Goal: Navigation & Orientation: Find specific page/section

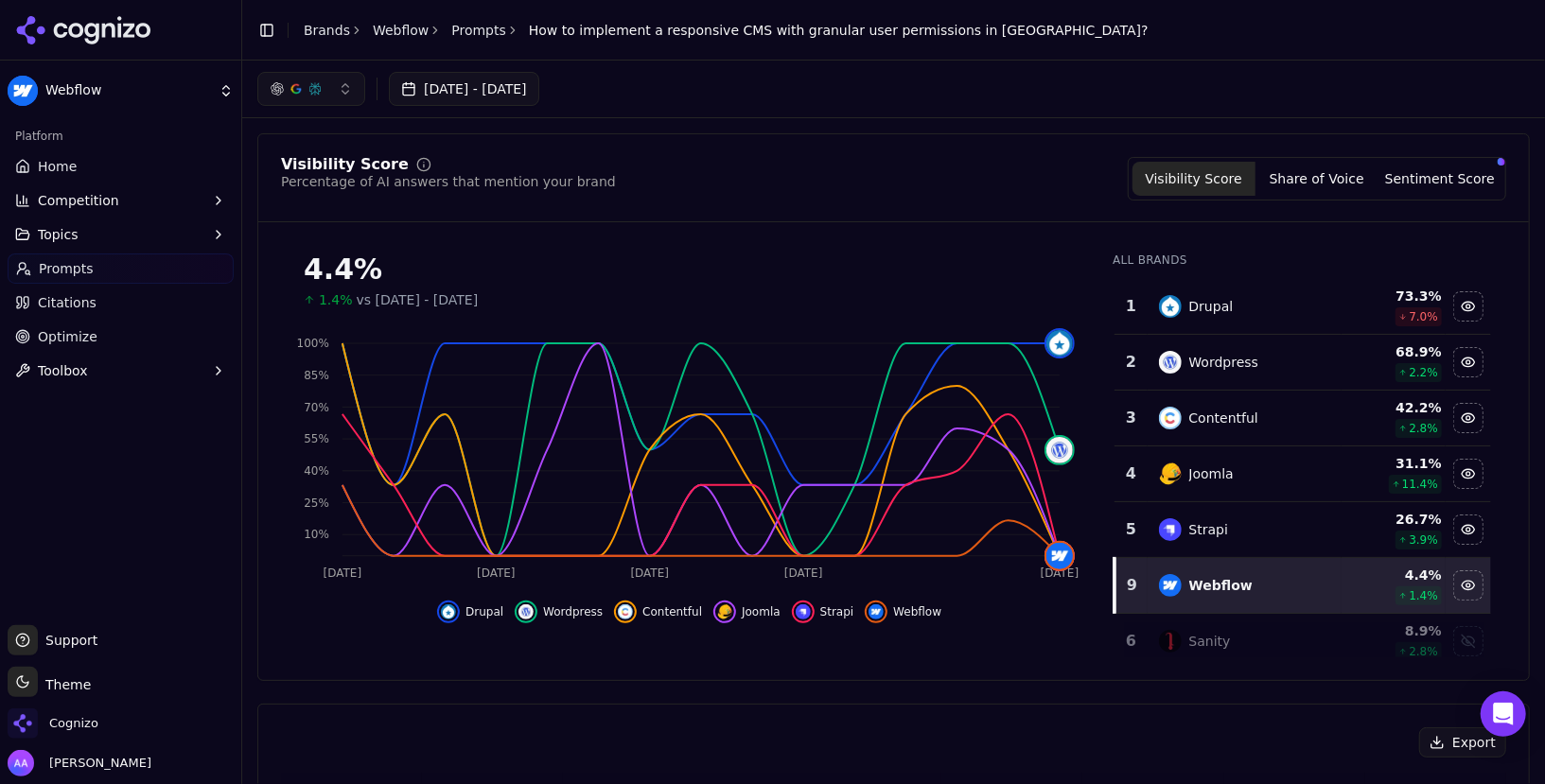
click at [454, 35] on link "Prompts" at bounding box center [478, 30] width 54 height 19
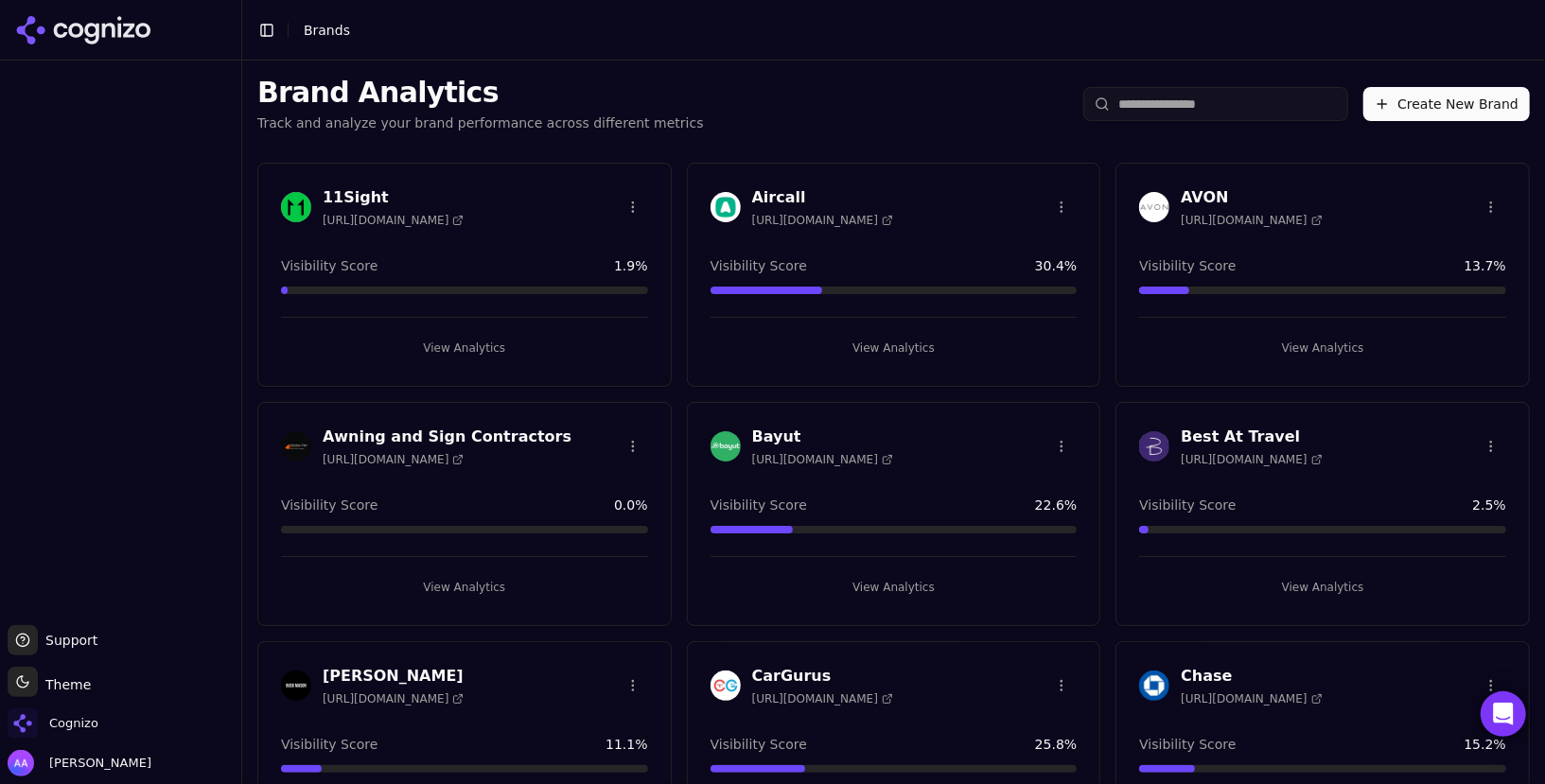
click at [825, 129] on div "Brand Analytics Track and analyze your brand performance across different metri…" at bounding box center [894, 104] width 1304 height 87
click at [85, 716] on span "Cognizo" at bounding box center [74, 723] width 49 height 17
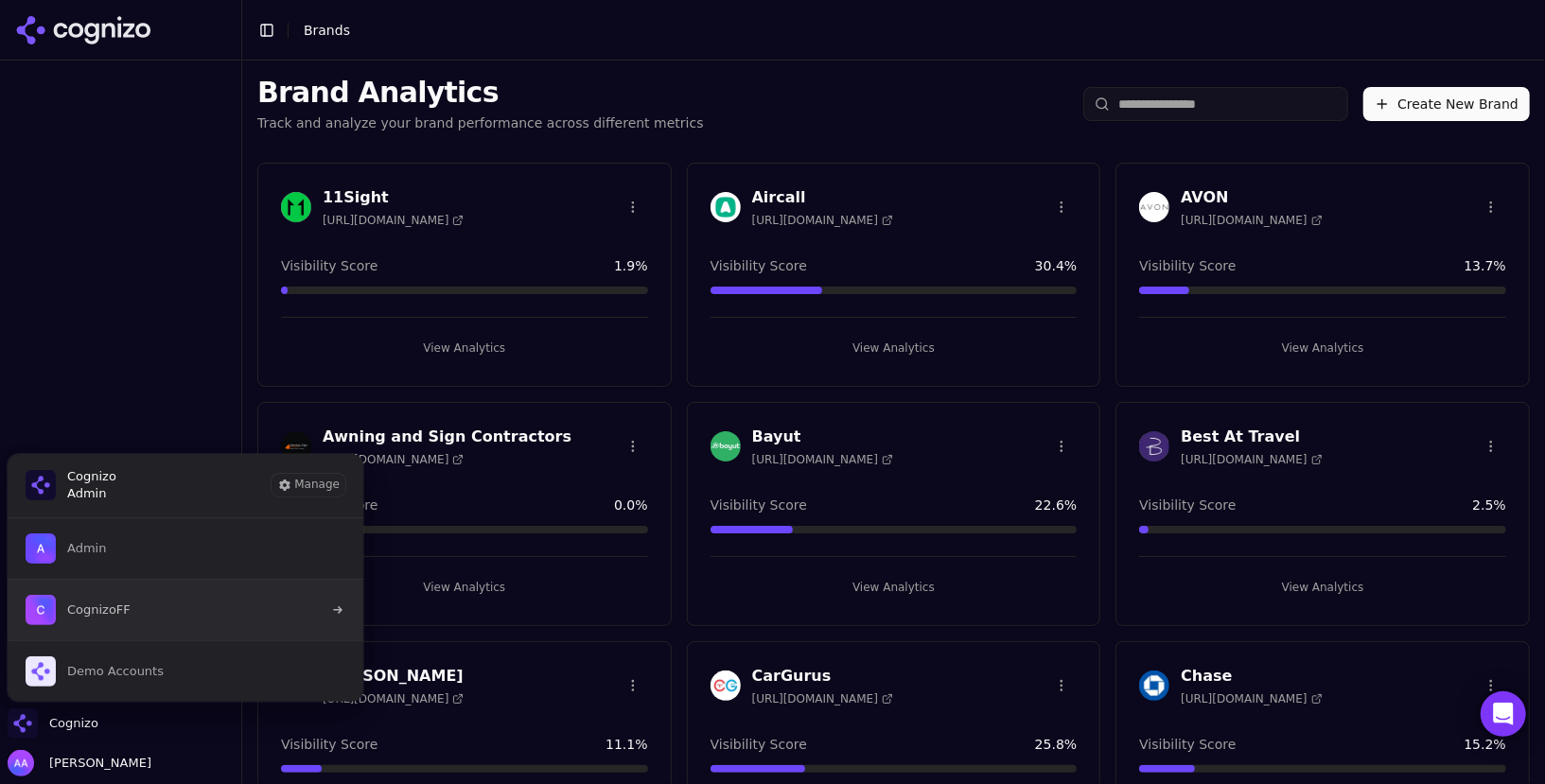
click at [139, 609] on button "CognizoFF" at bounding box center [186, 610] width 358 height 61
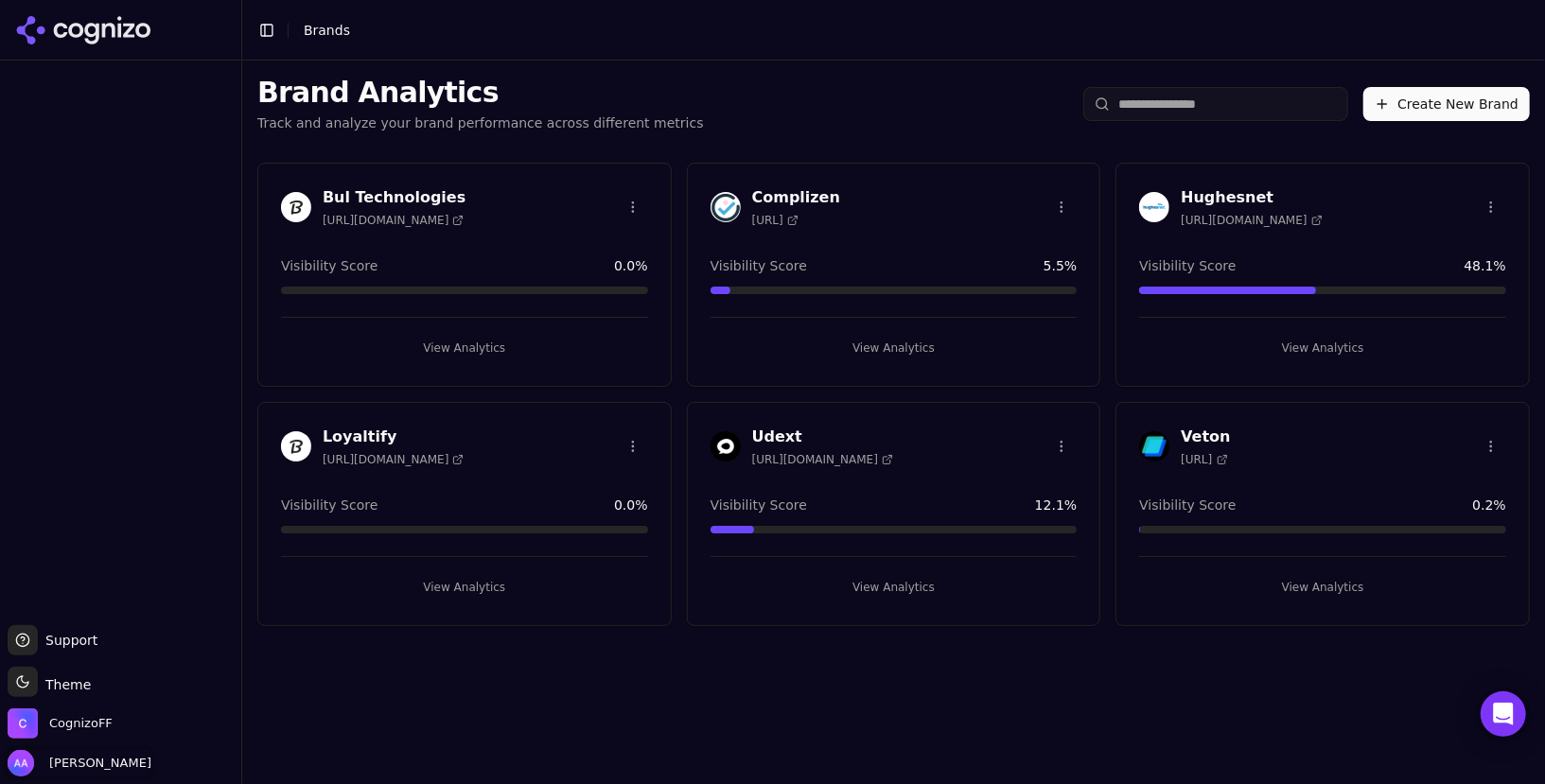
click at [71, 759] on span "[PERSON_NAME]" at bounding box center [96, 763] width 110 height 17
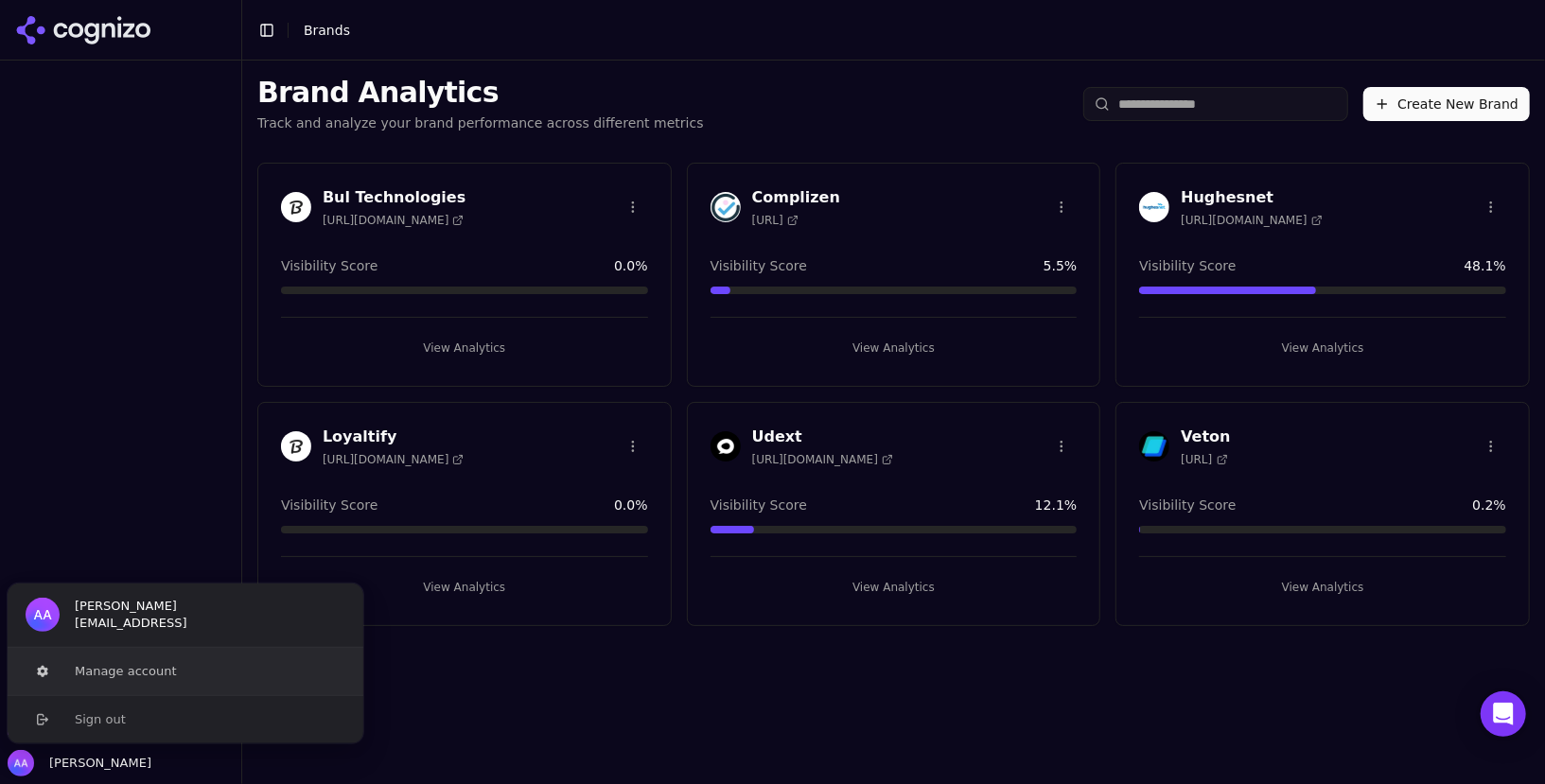
click at [197, 672] on button "Manage account" at bounding box center [186, 671] width 358 height 47
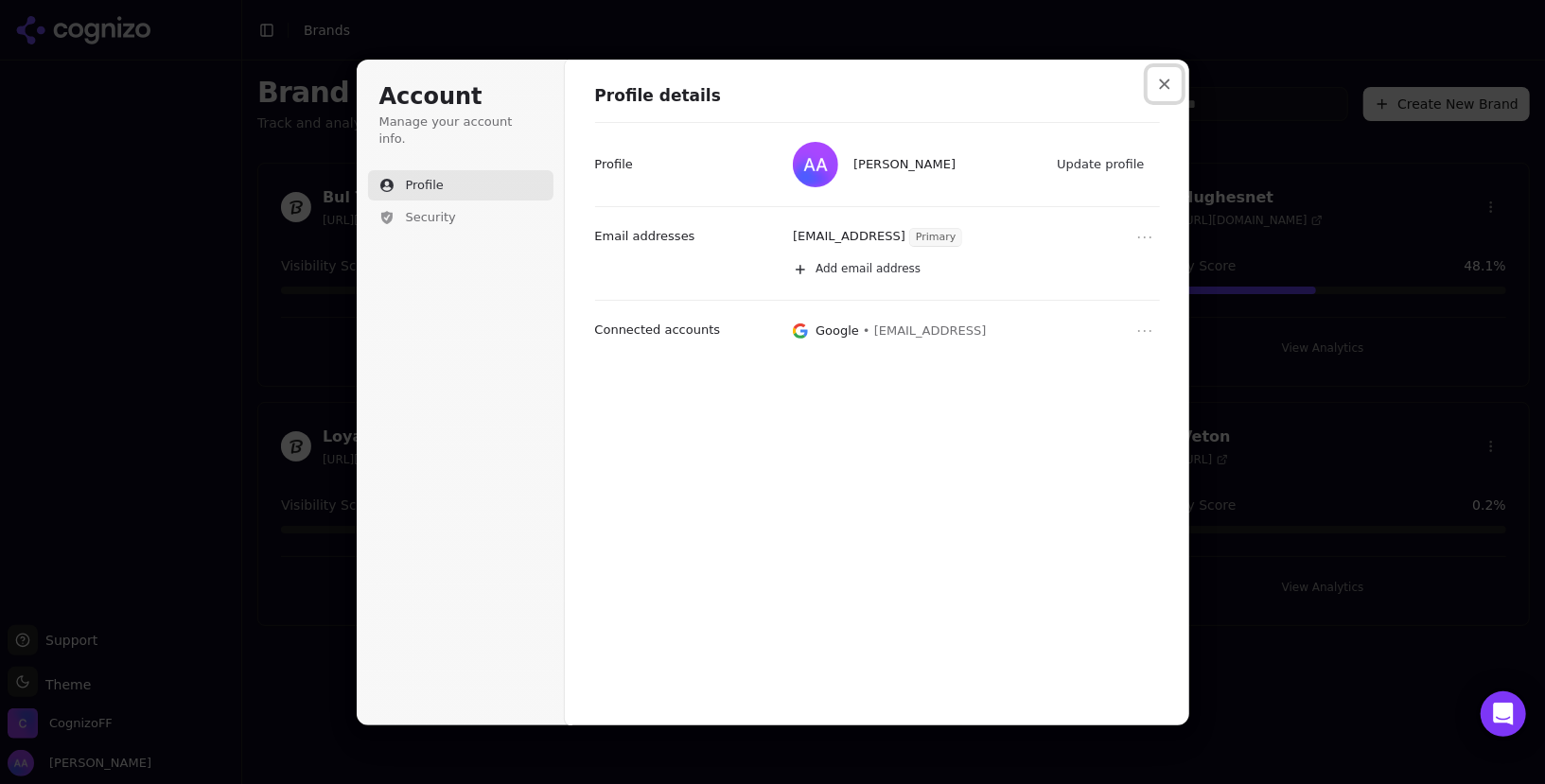
click at [1169, 78] on icon "Close modal" at bounding box center [1164, 83] width 11 height 11
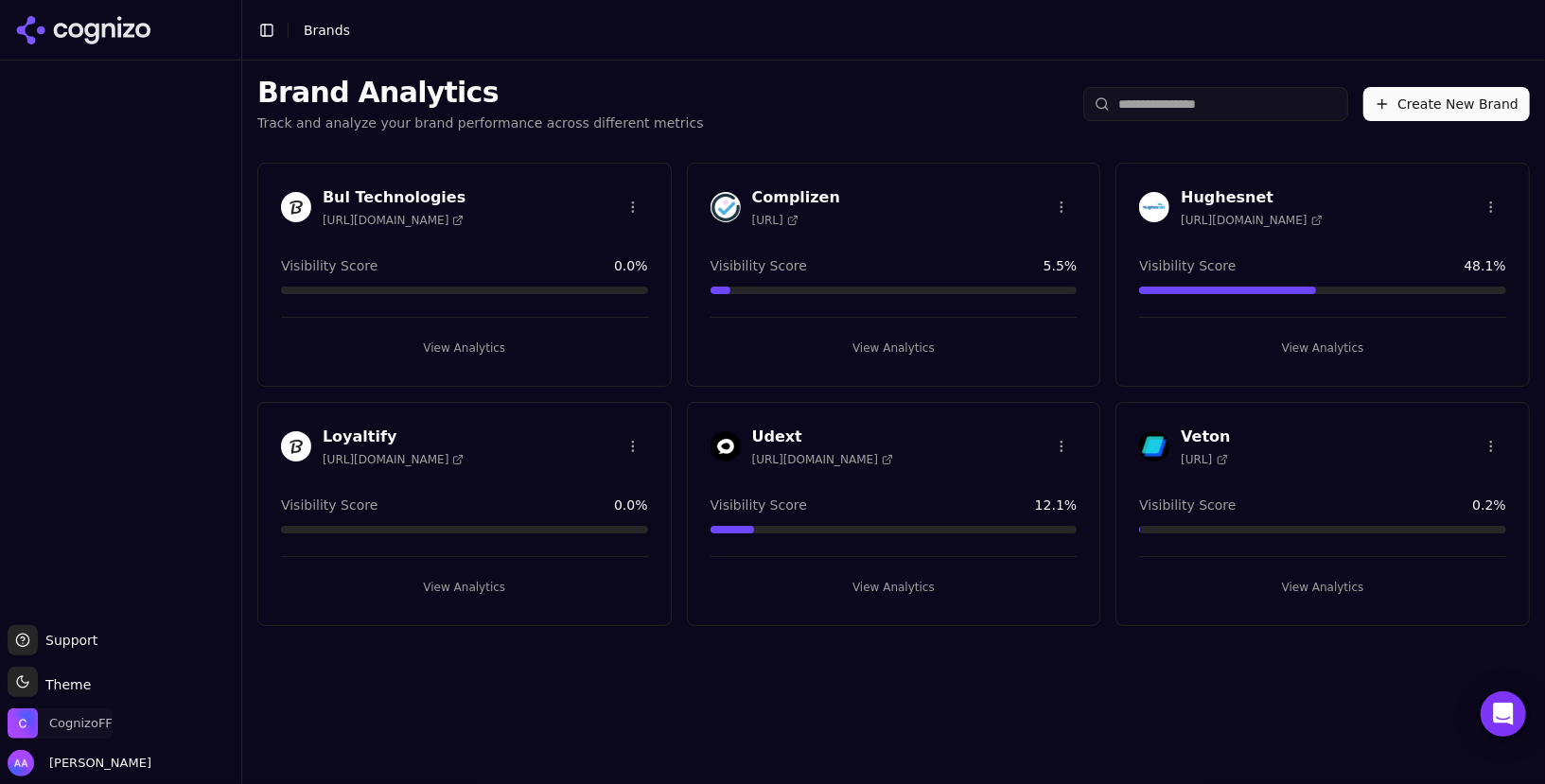
click at [67, 721] on span "CognizoFF" at bounding box center [81, 723] width 63 height 17
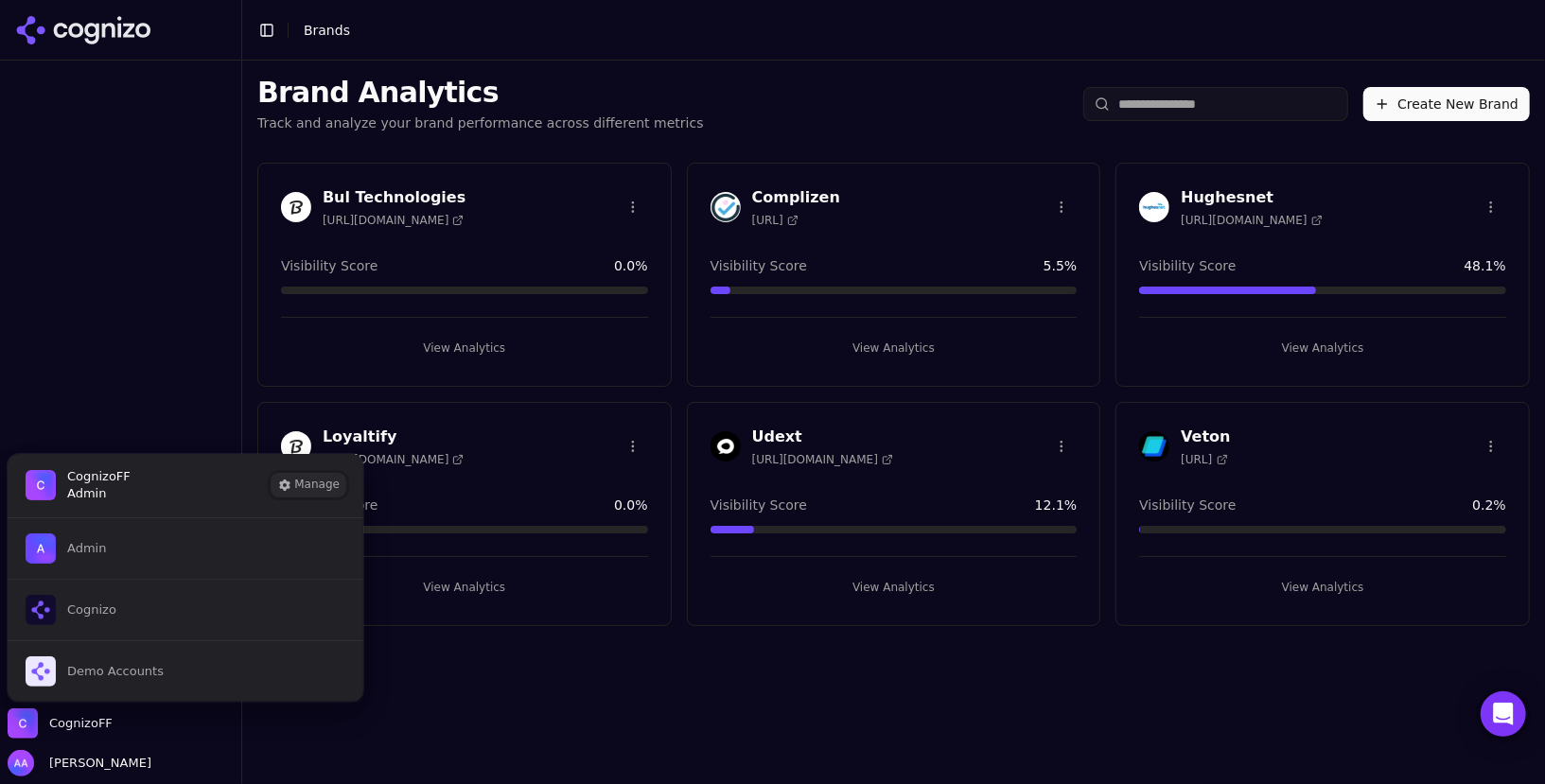
click at [321, 478] on button "Manage" at bounding box center [309, 484] width 74 height 23
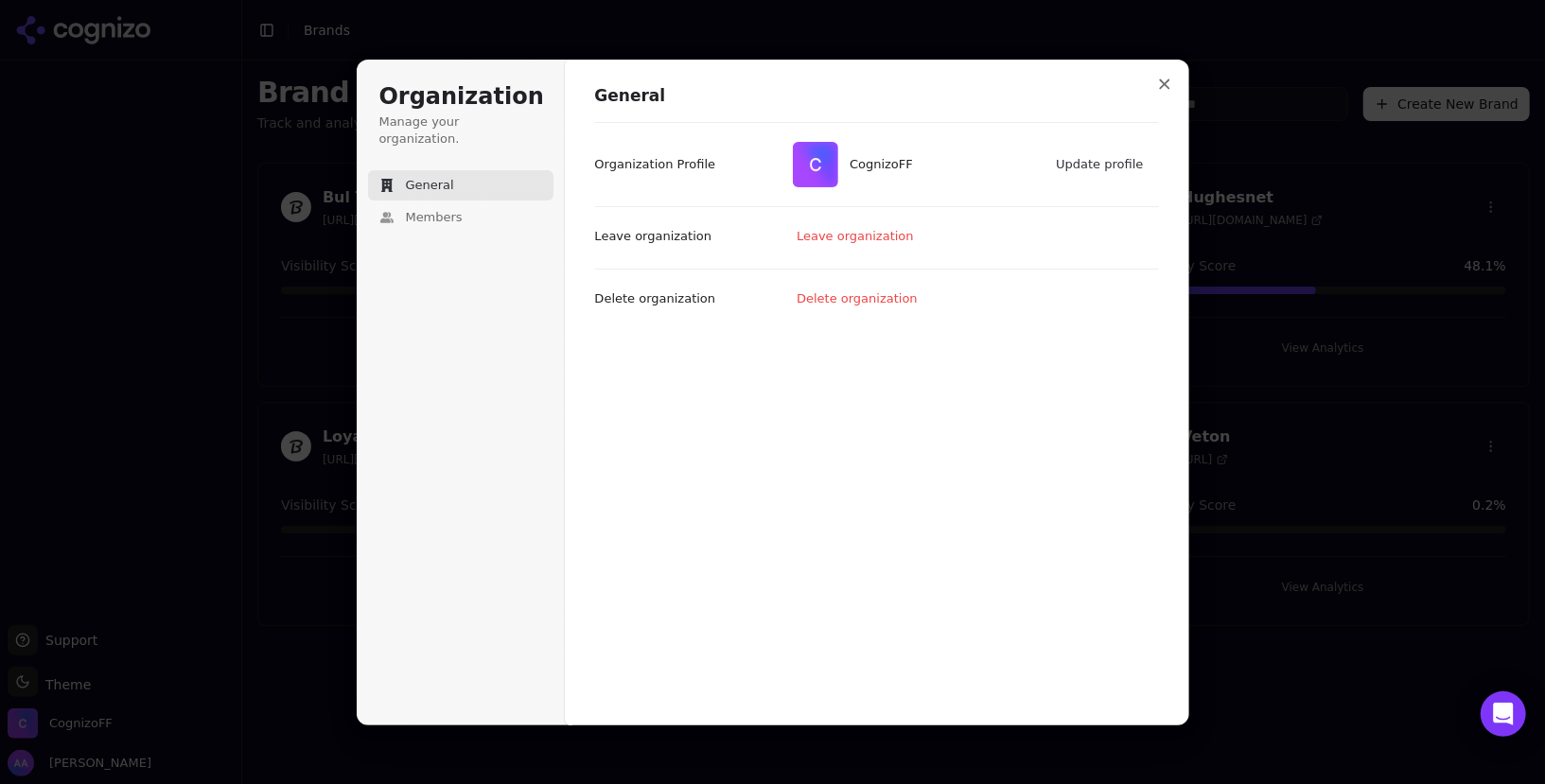
click at [462, 218] on div "Organization Manage your organization. General Members" at bounding box center [461, 196] width 186 height 227
click at [461, 203] on button "Members" at bounding box center [461, 218] width 186 height 31
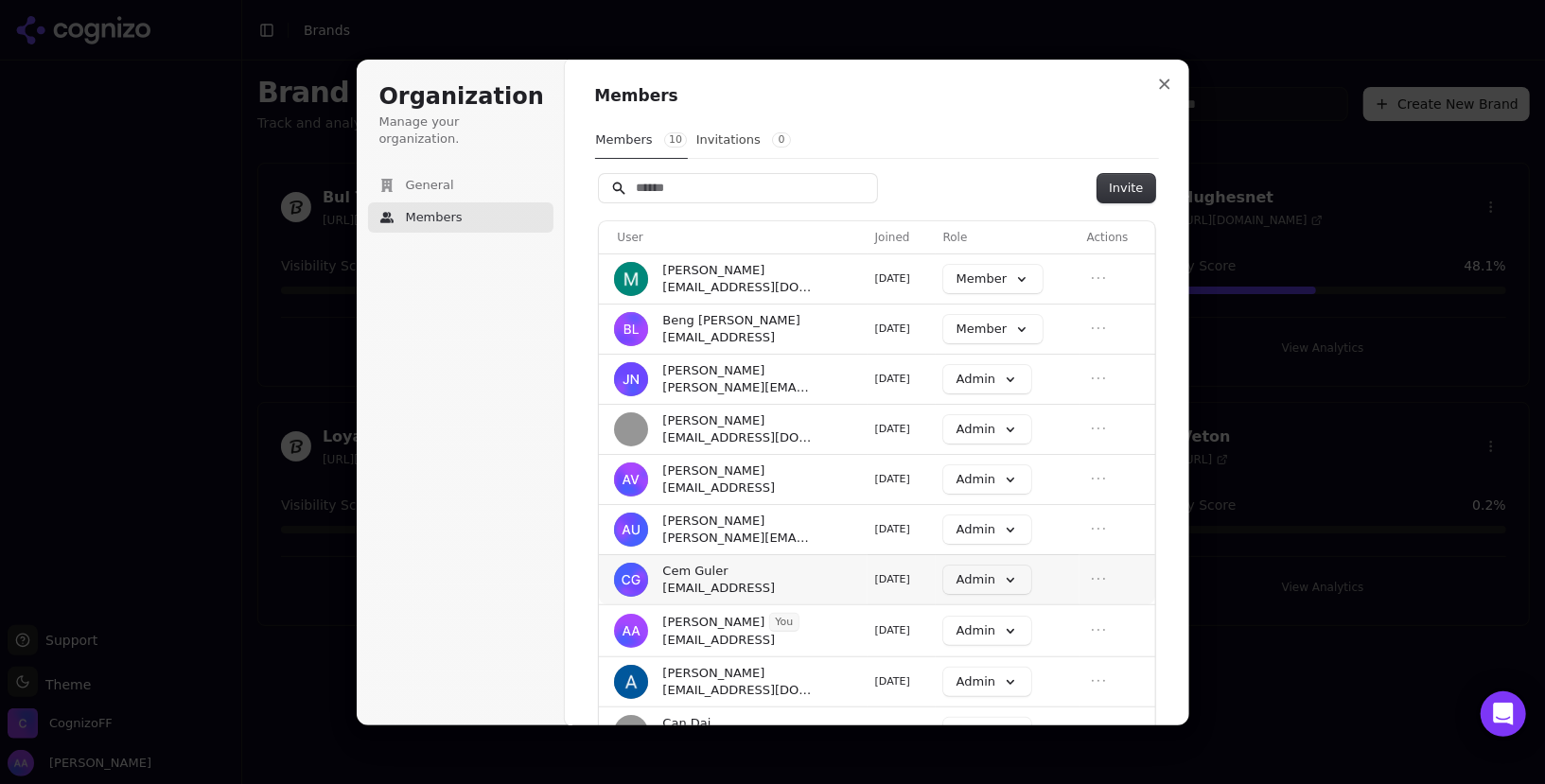
scroll to position [56, 0]
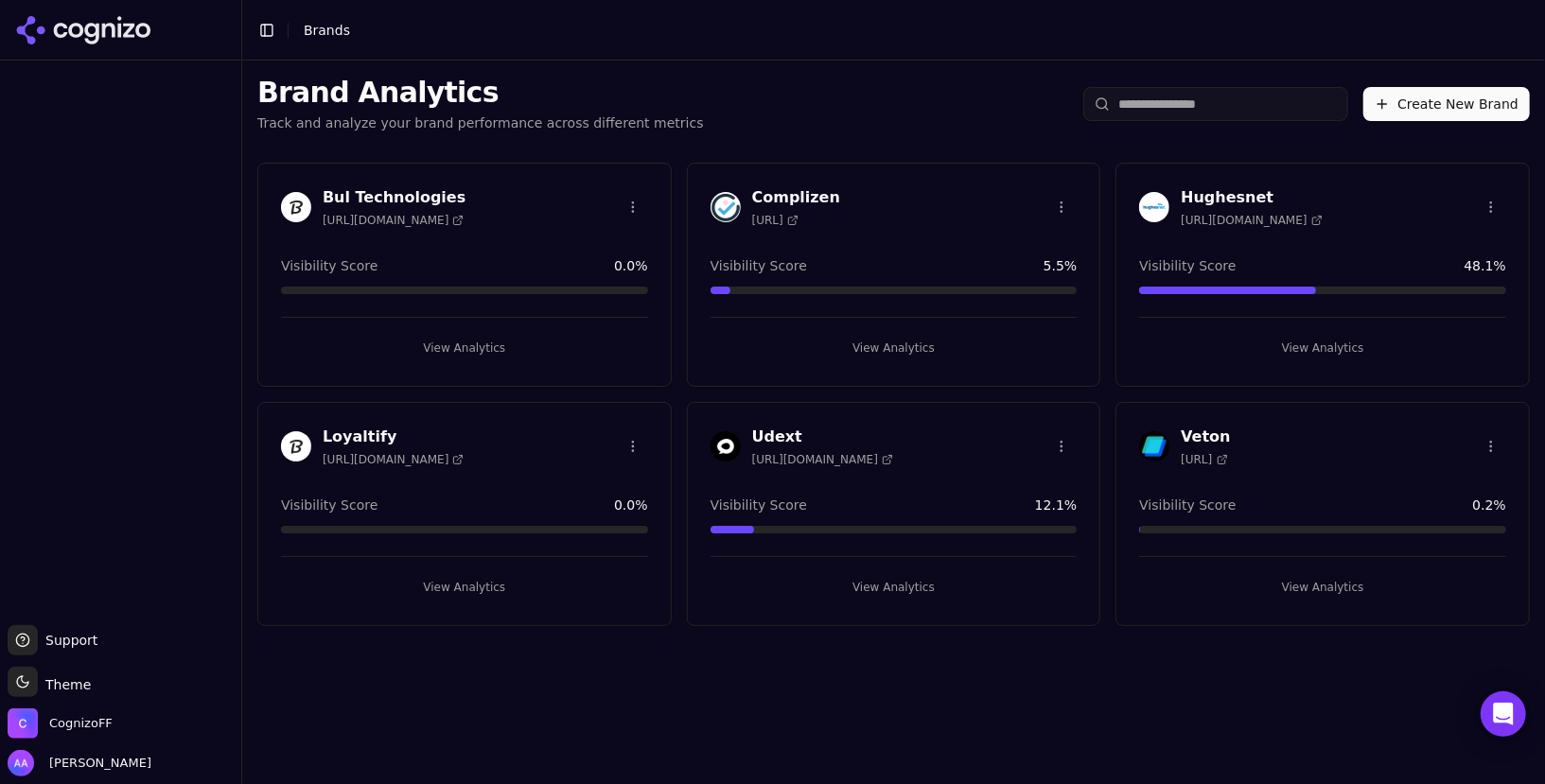
click at [628, 204] on html "Support Support Toggle theme Theme CognizoFF Alp Aysan Toggle Sidebar Brands Br…" at bounding box center [772, 392] width 1545 height 784
click at [594, 274] on div "Delete Brand" at bounding box center [588, 275] width 112 height 31
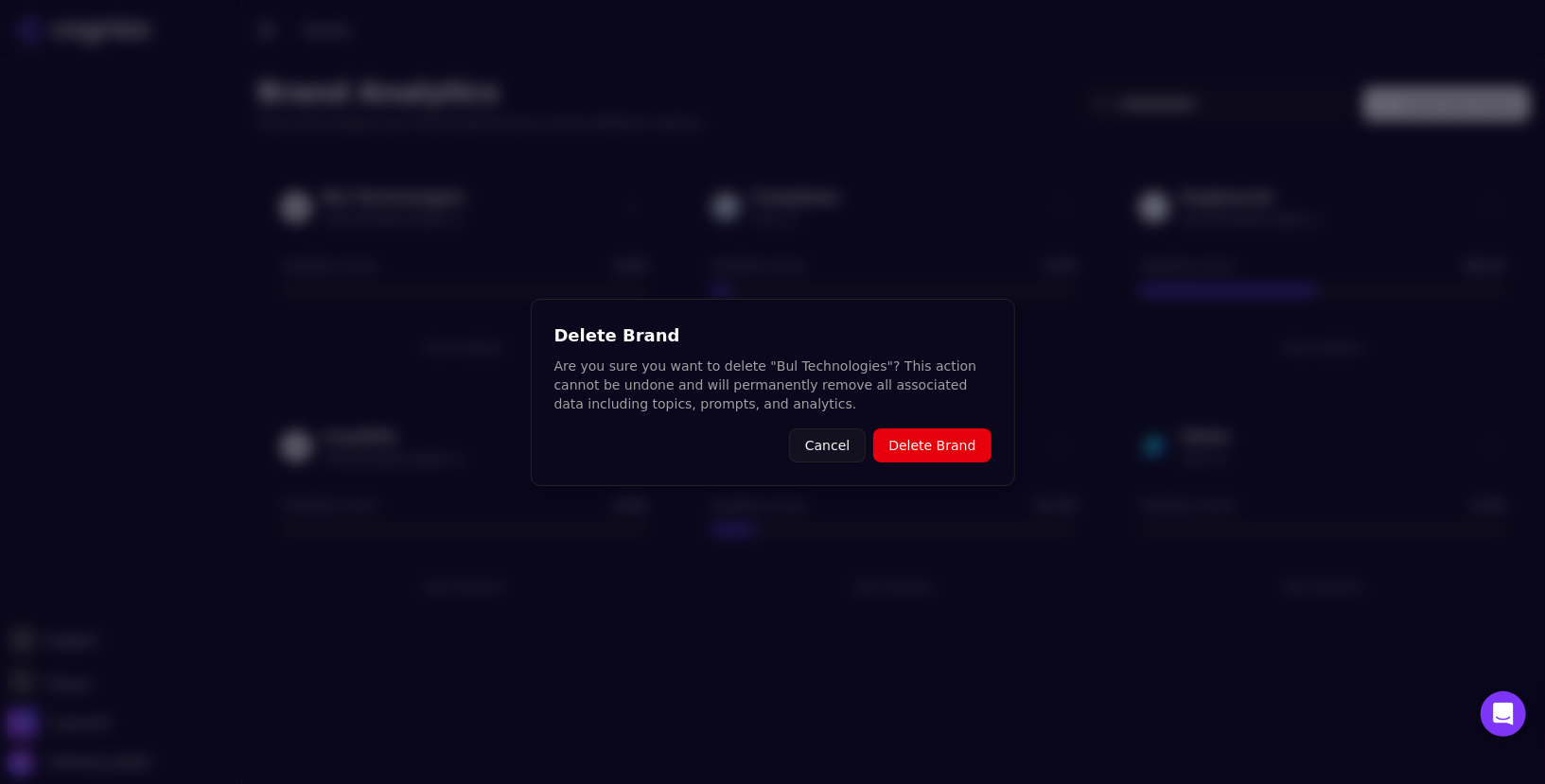
click at [923, 435] on button "Delete Brand" at bounding box center [932, 445] width 118 height 34
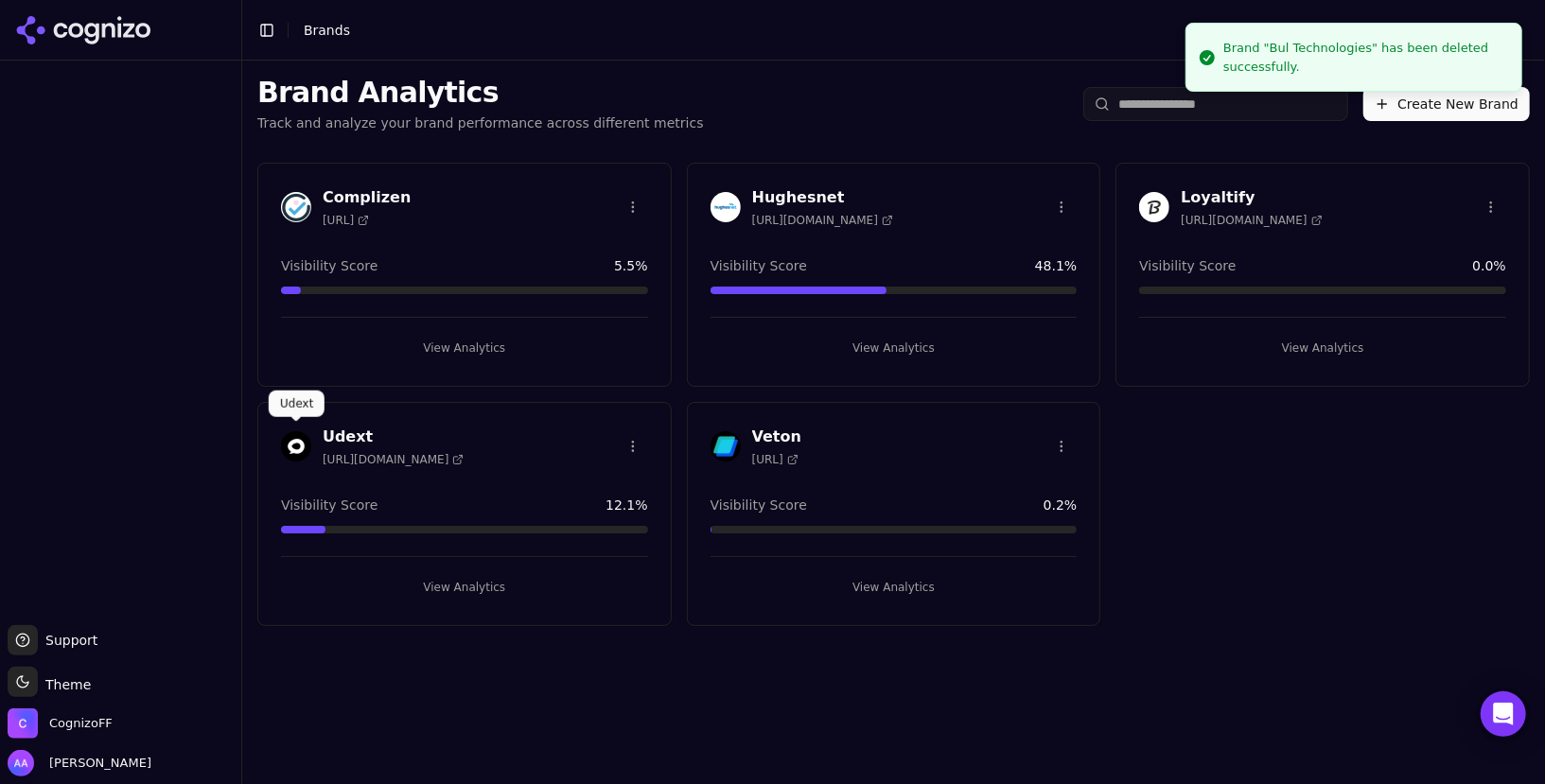
click at [303, 452] on img at bounding box center [296, 446] width 31 height 31
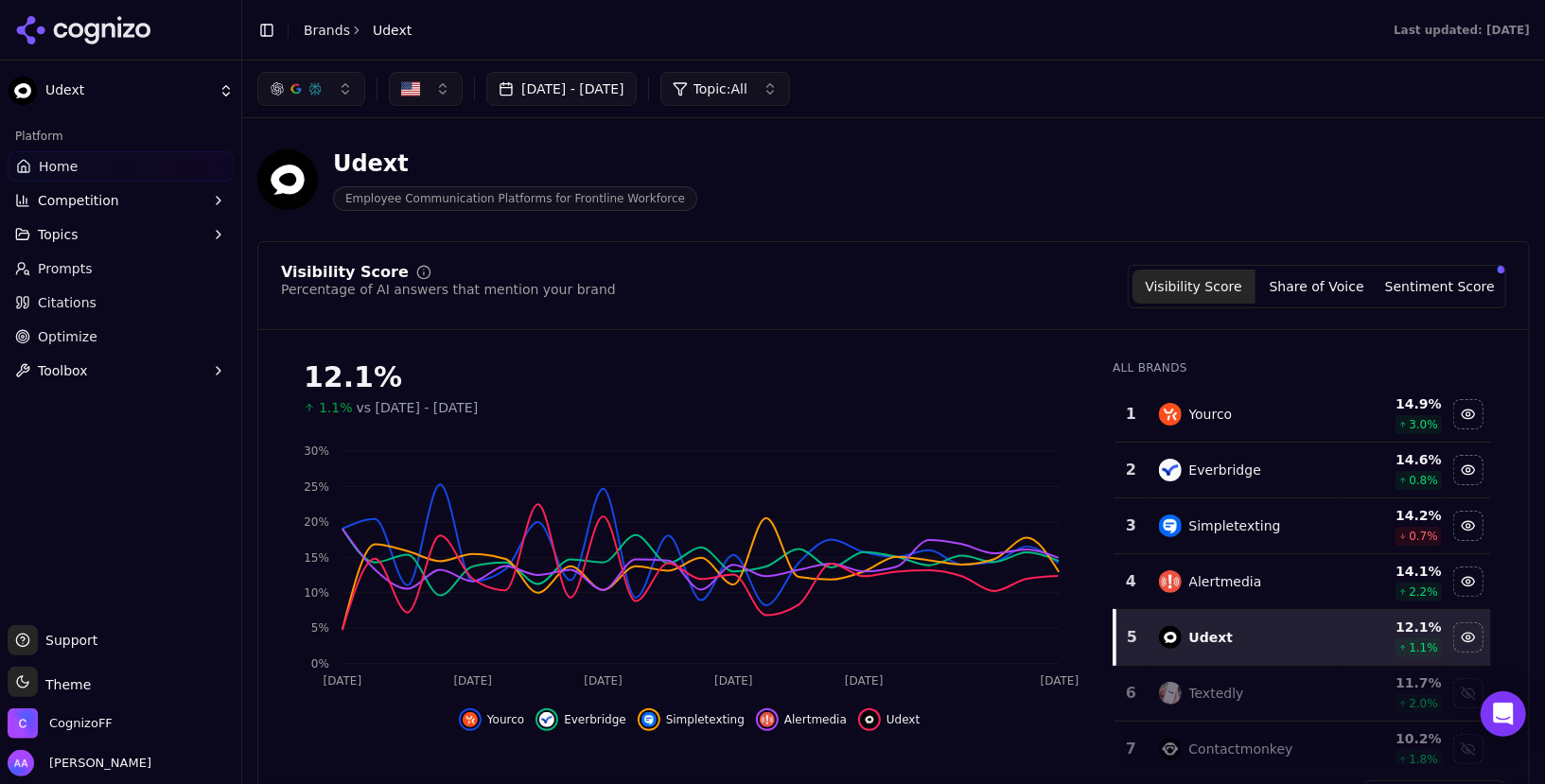
click at [637, 86] on button "[DATE] - [DATE]" at bounding box center [562, 89] width 150 height 34
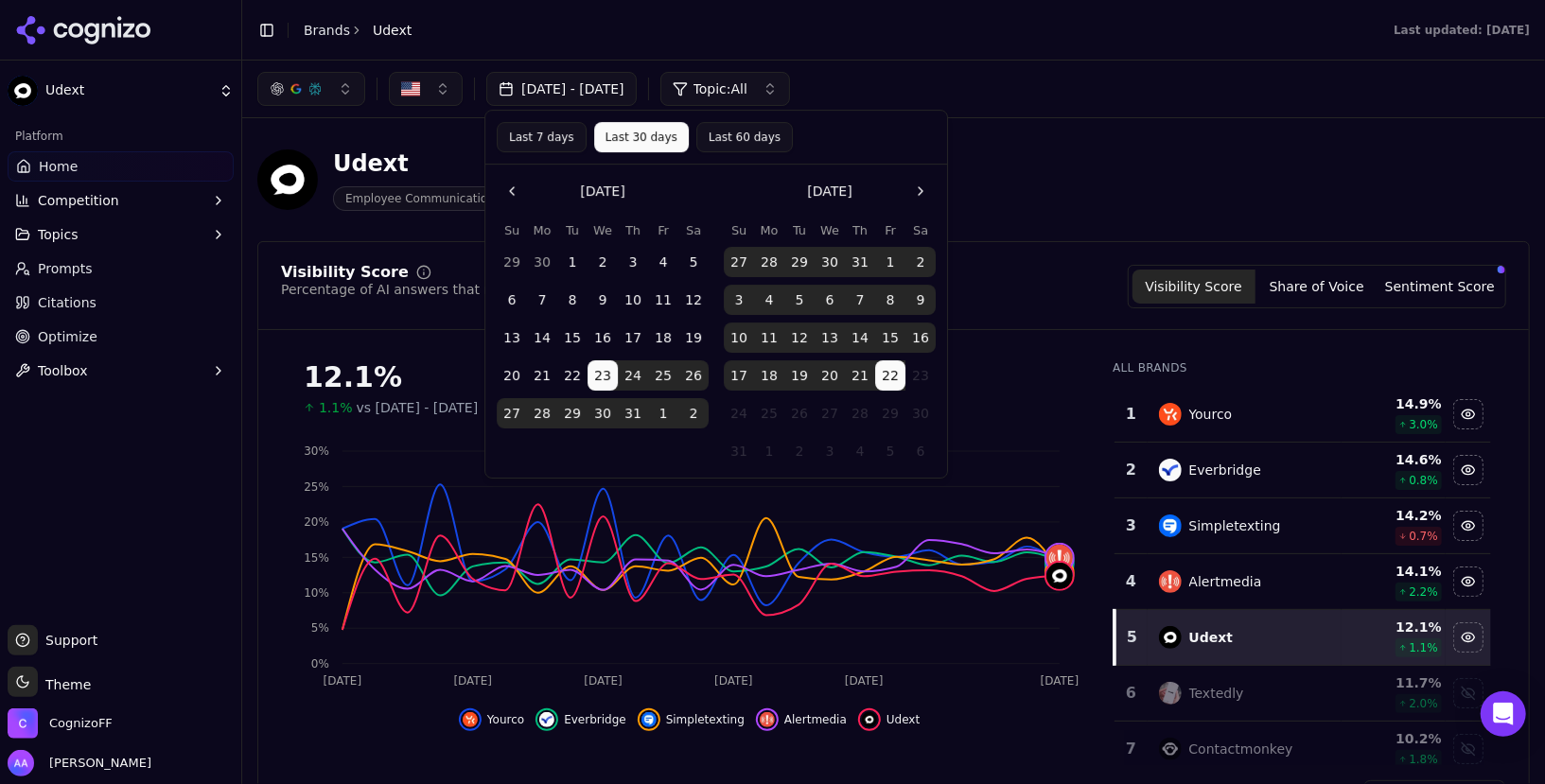
click at [717, 126] on button "Last 60 days" at bounding box center [745, 136] width 97 height 31
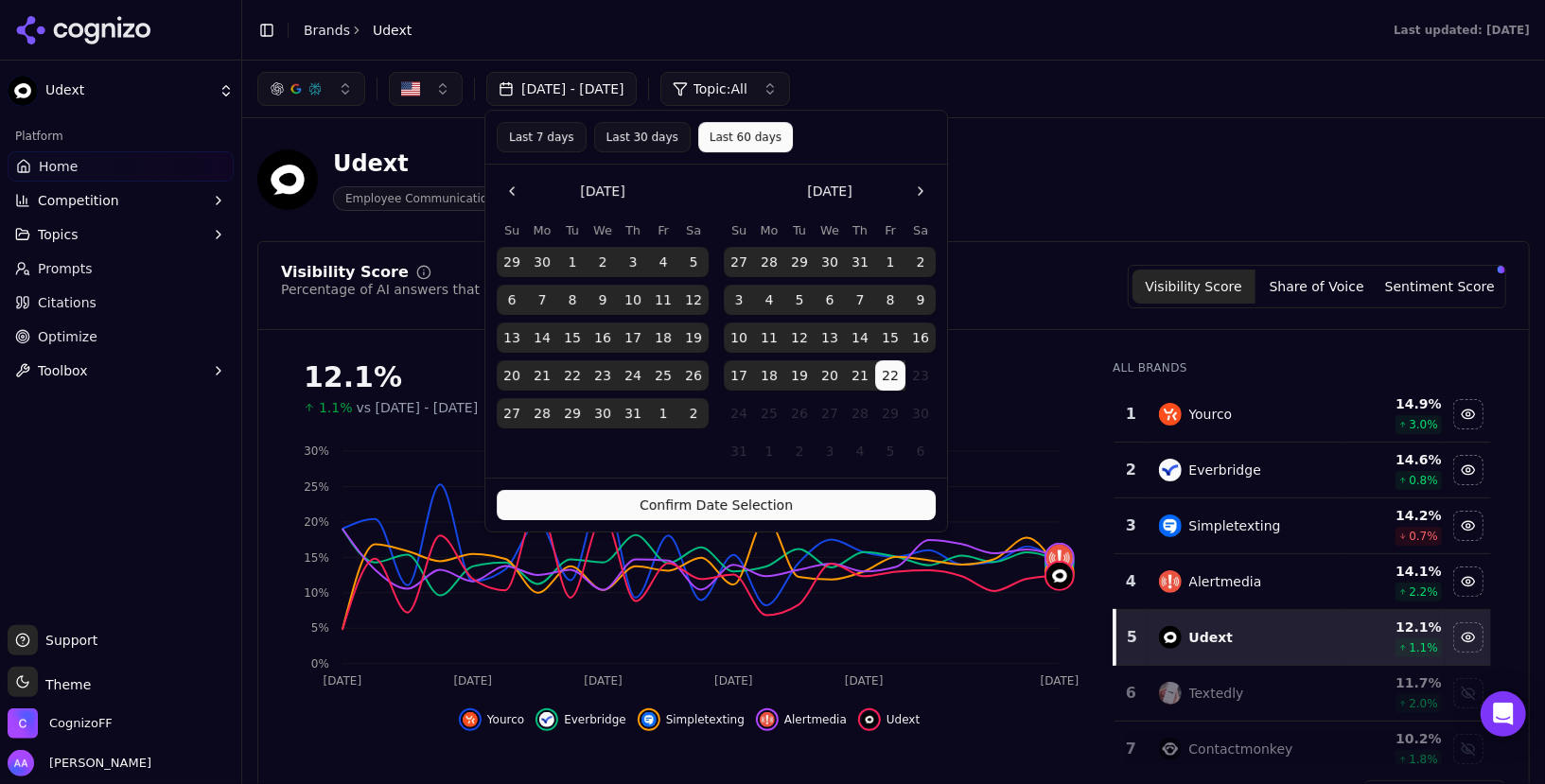
click at [756, 495] on button "Confirm Date Selection" at bounding box center [716, 505] width 439 height 31
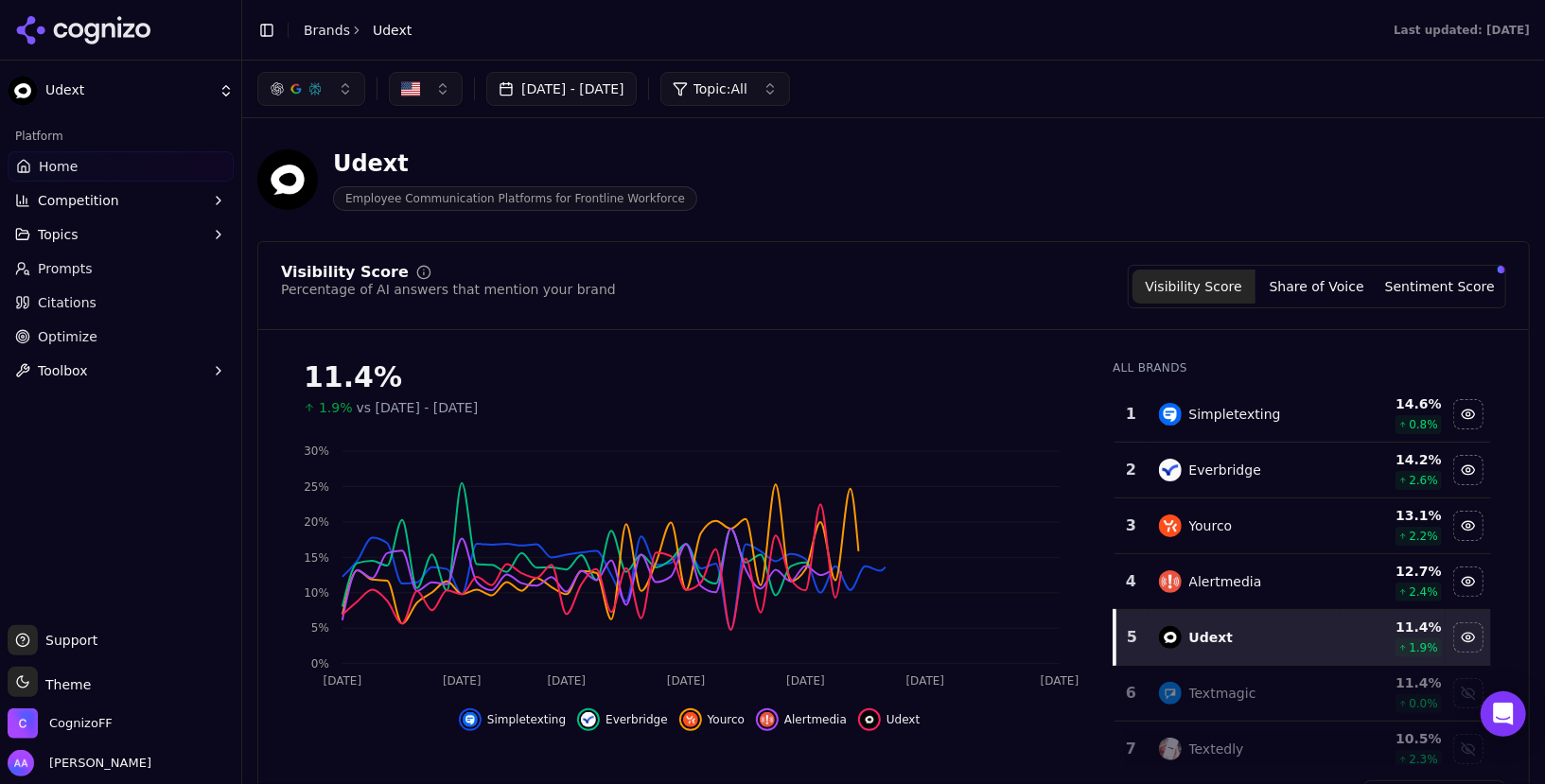
click at [1286, 413] on div "Simpletexting" at bounding box center [1245, 414] width 172 height 23
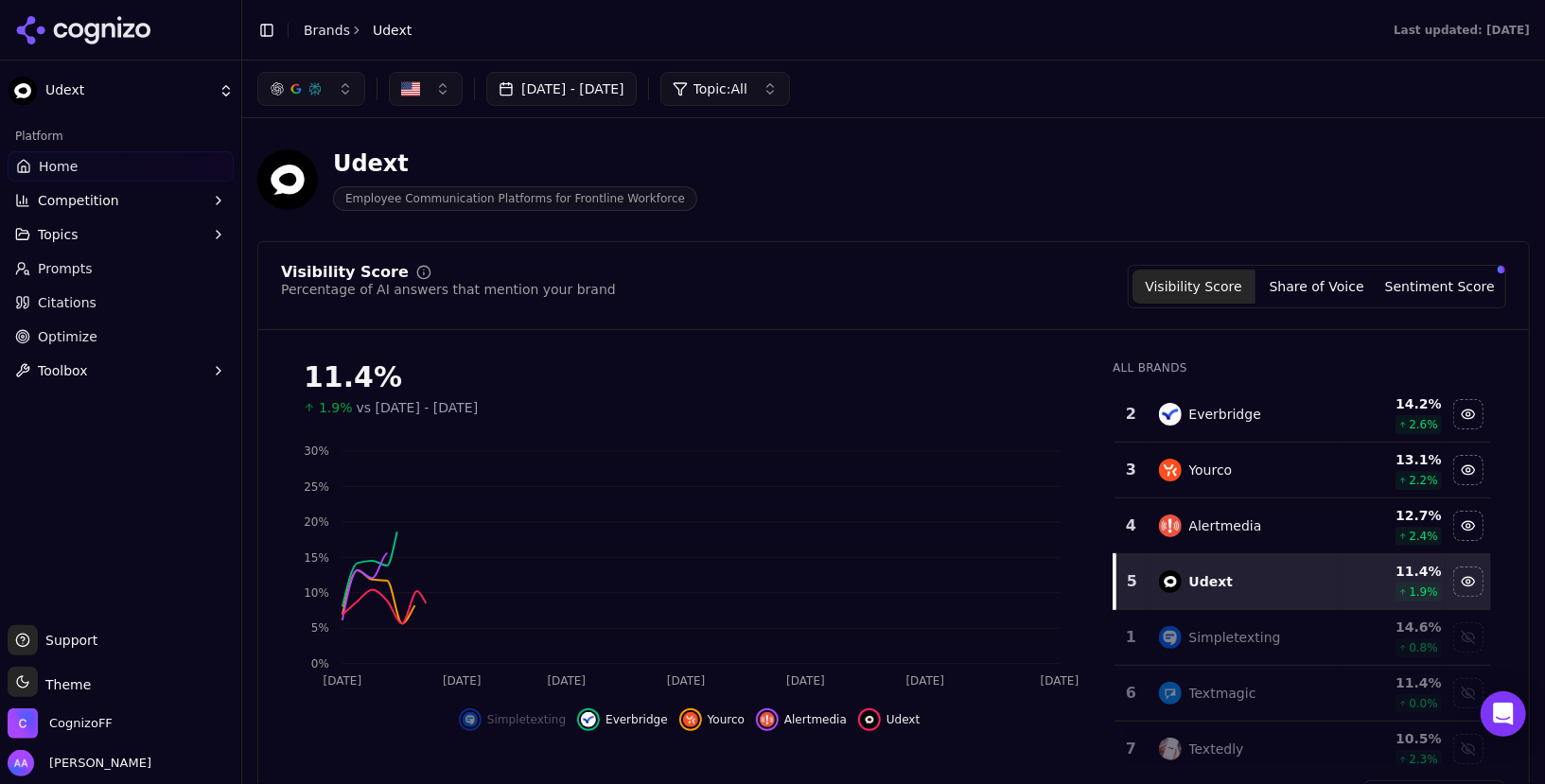
click at [1282, 424] on td "Everbridge" at bounding box center [1245, 414] width 195 height 55
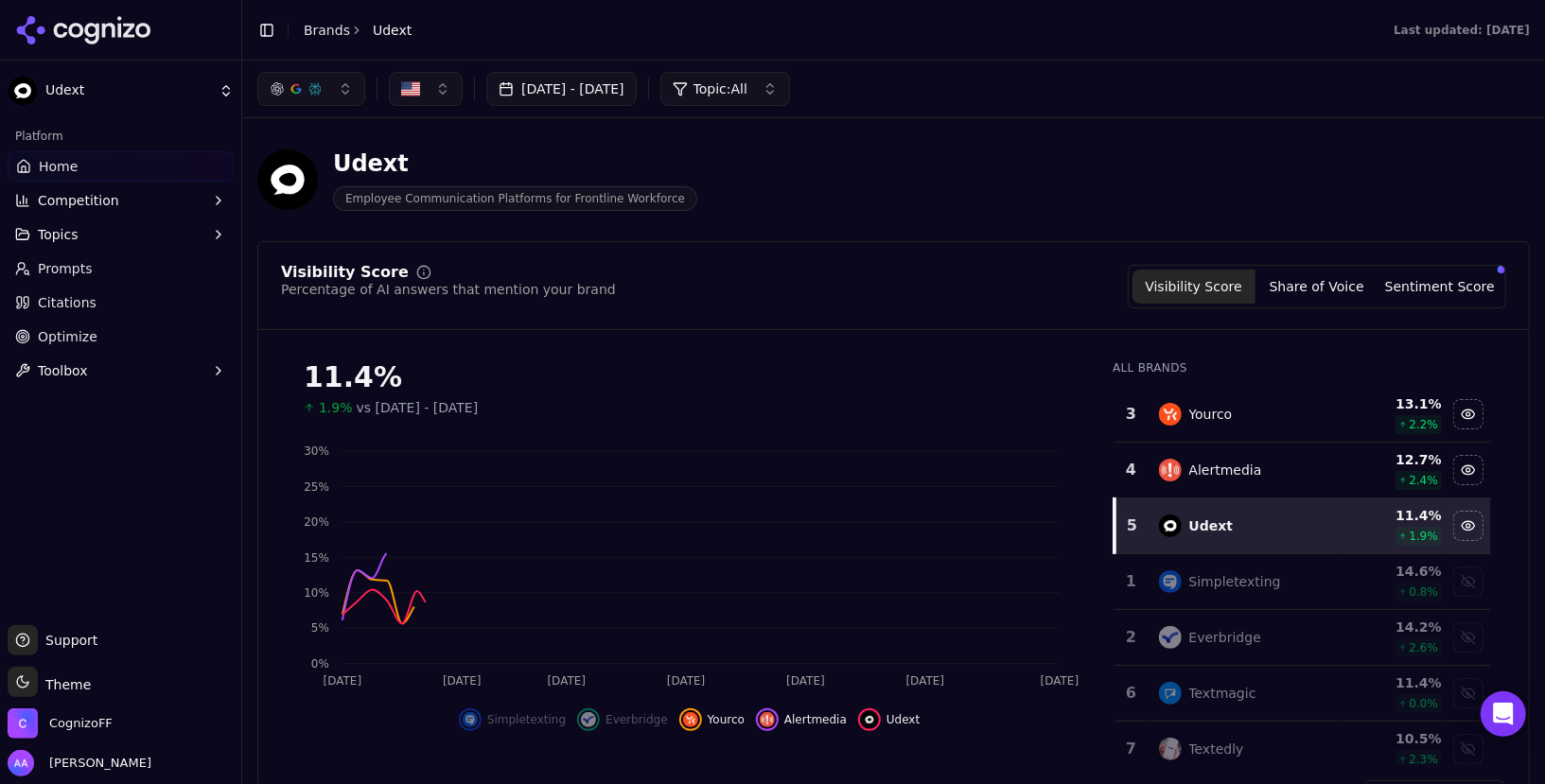
click at [1282, 424] on td "Yourco" at bounding box center [1245, 414] width 195 height 55
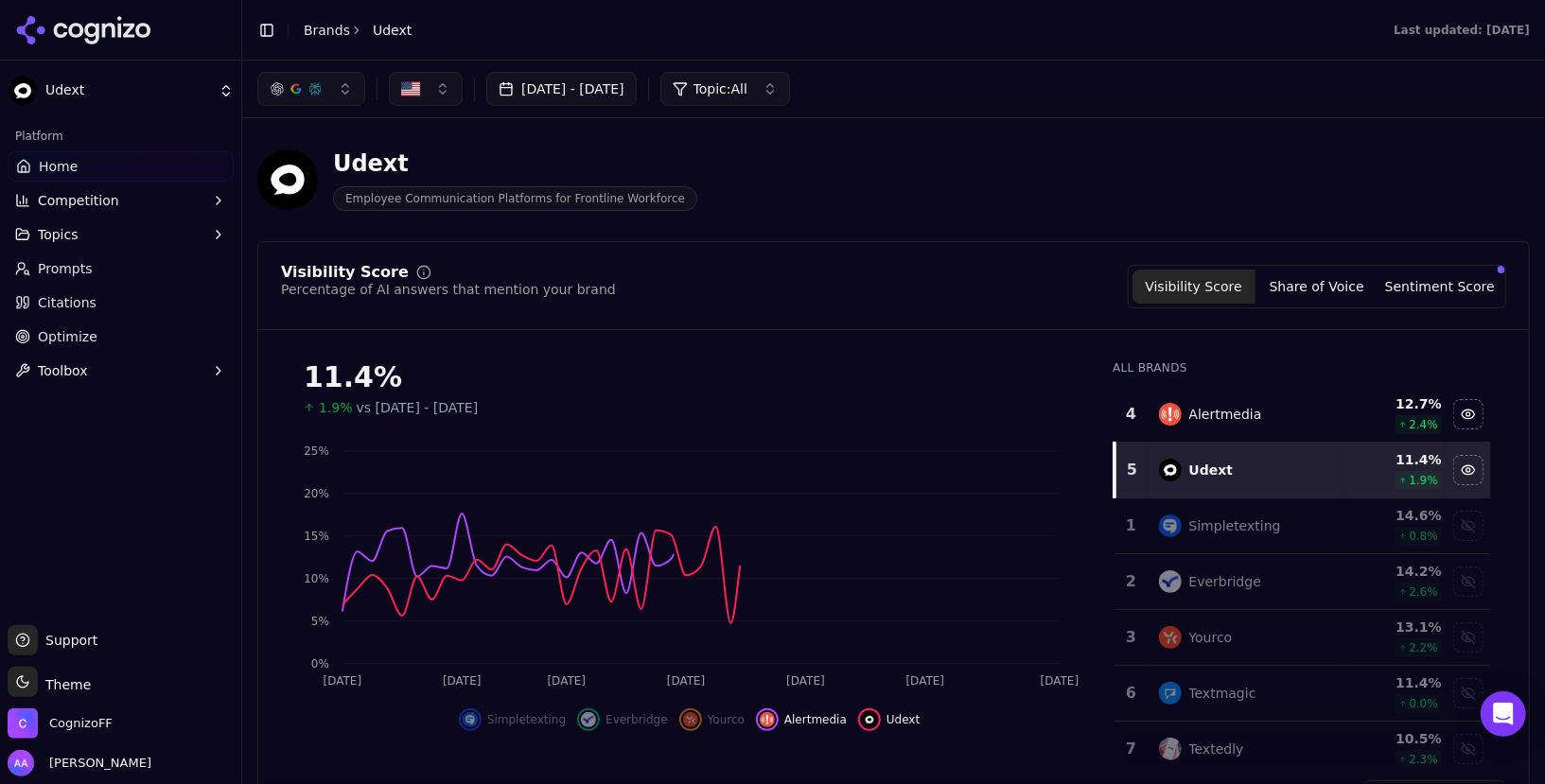
click at [1283, 421] on div "Alertmedia" at bounding box center [1245, 414] width 172 height 23
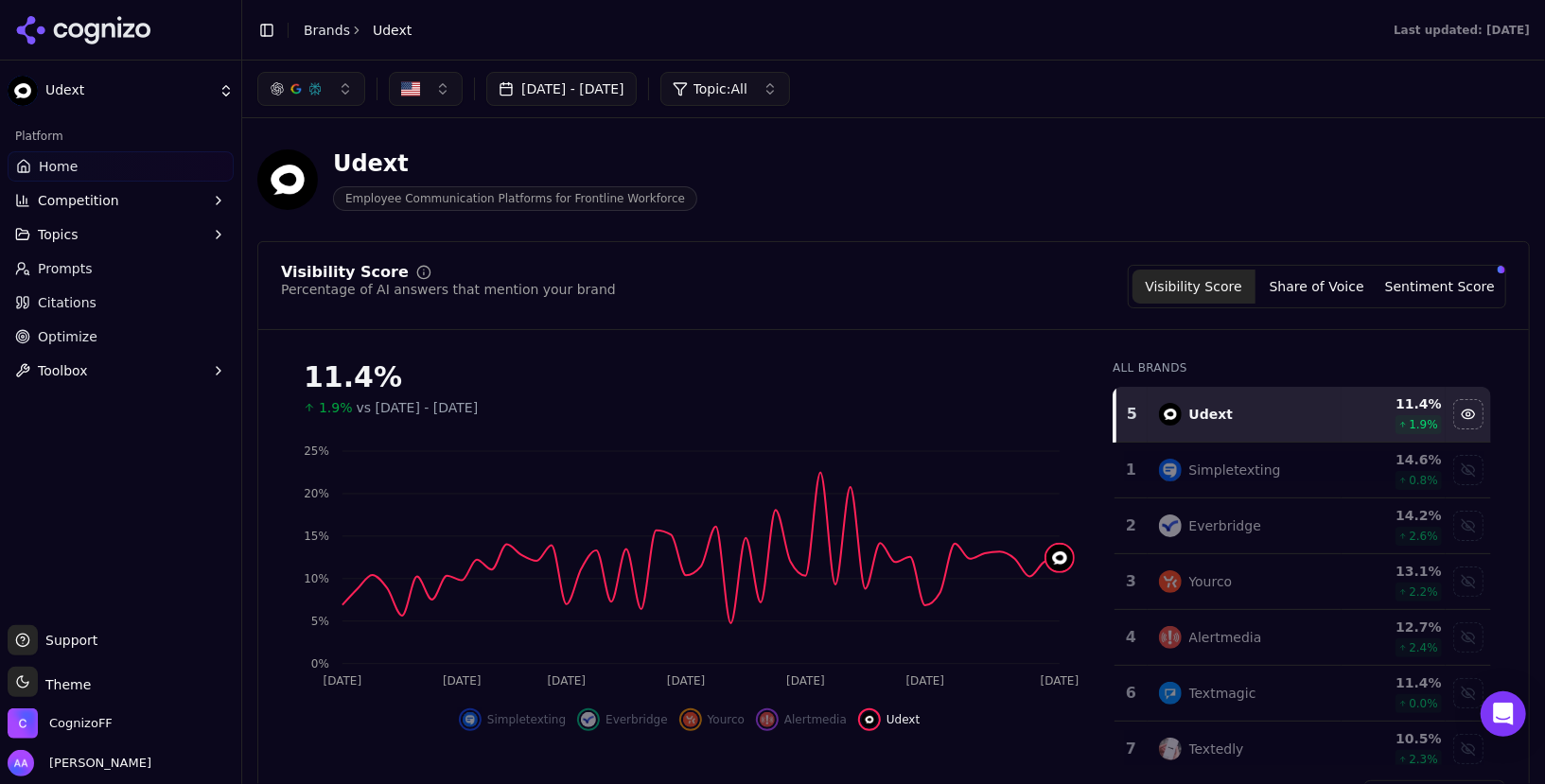
click at [596, 87] on button "Jun 23, 2025 - Aug 22, 2025" at bounding box center [562, 89] width 150 height 34
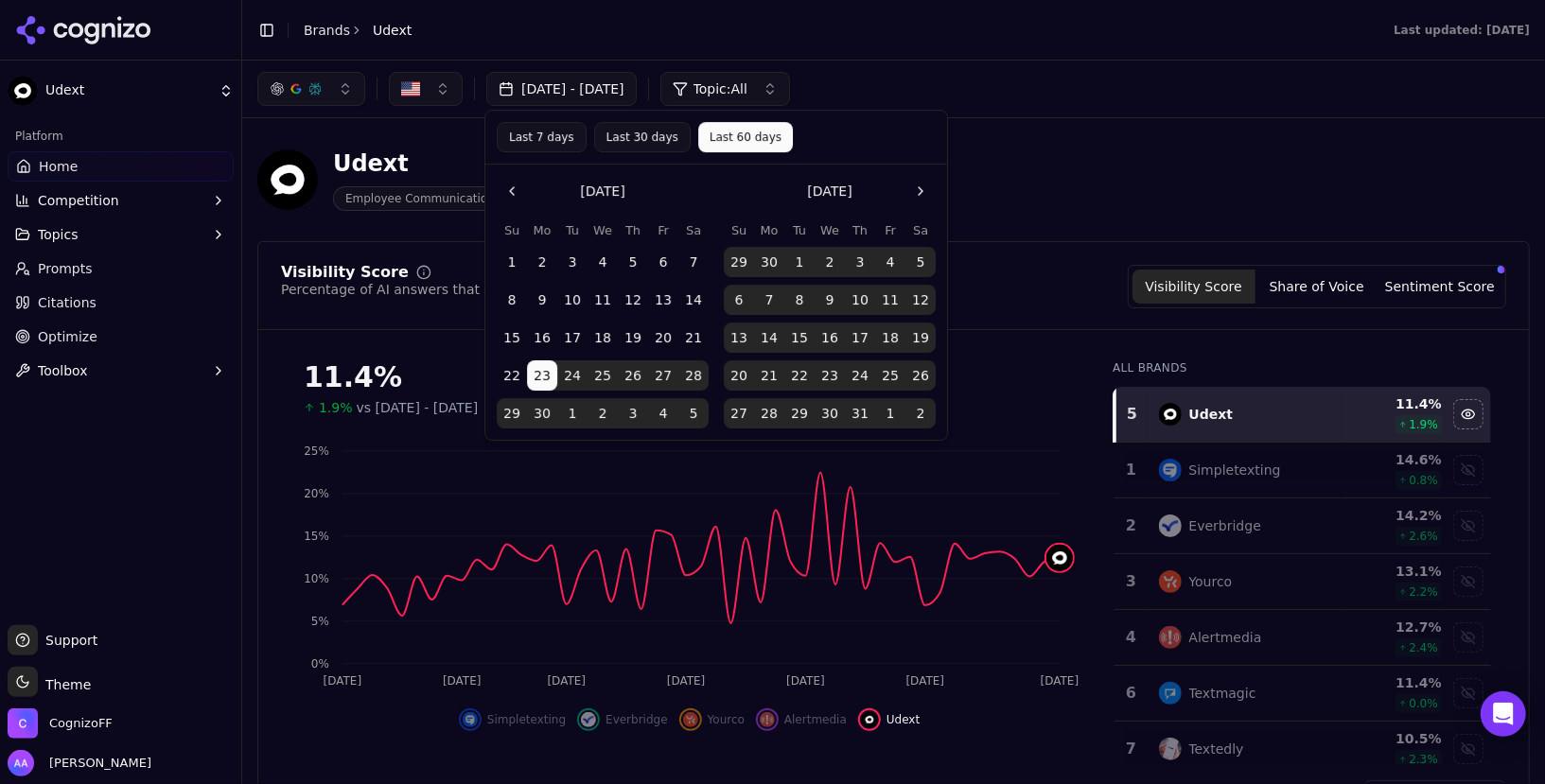
click at [503, 185] on button "Go to the Previous Month" at bounding box center [511, 191] width 31 height 31
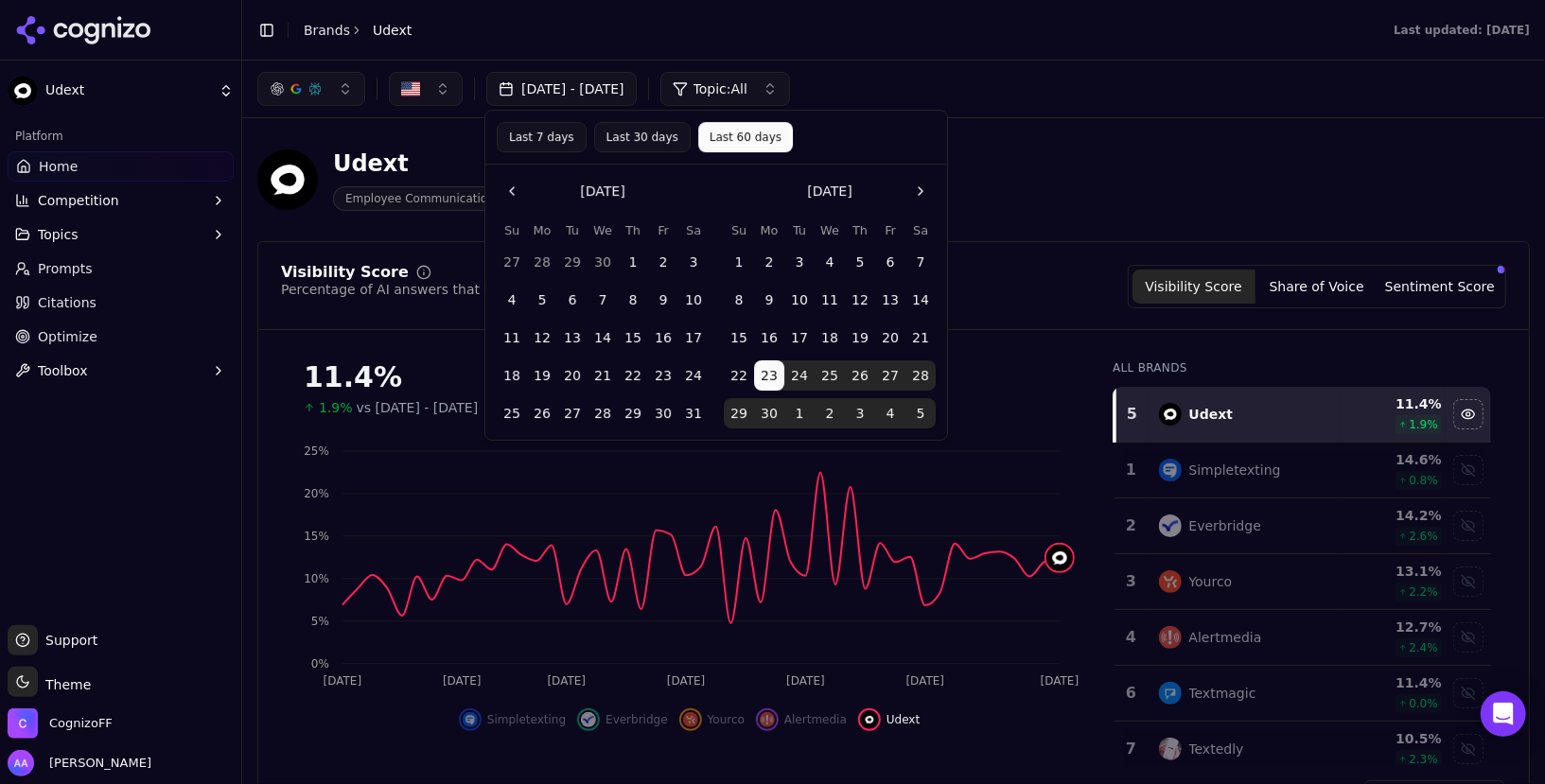
click at [503, 185] on button "Go to the Previous Month" at bounding box center [511, 191] width 31 height 31
click at [571, 255] on button "1" at bounding box center [573, 262] width 31 height 31
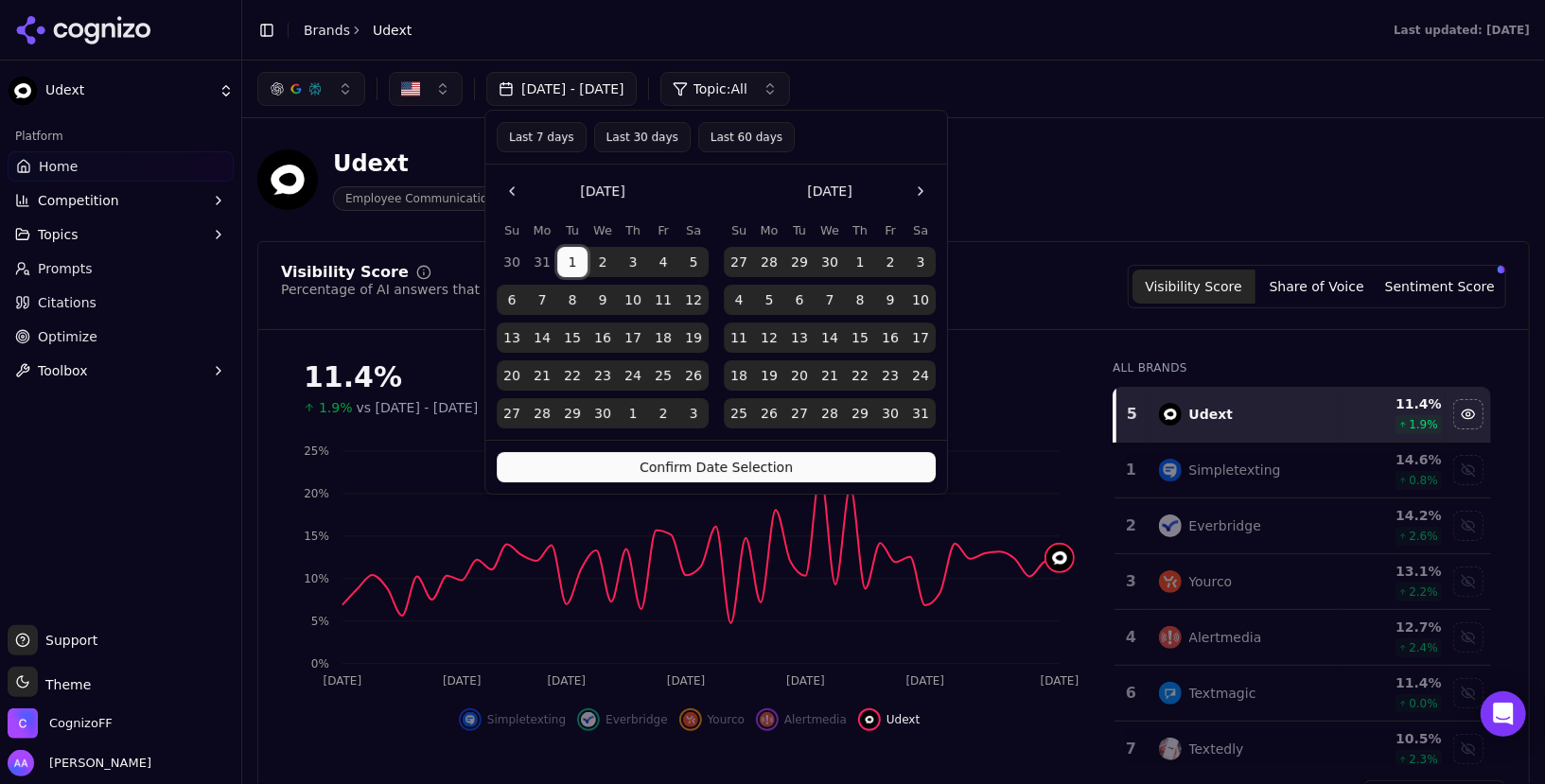
click at [706, 476] on button "Confirm Date Selection" at bounding box center [716, 467] width 439 height 31
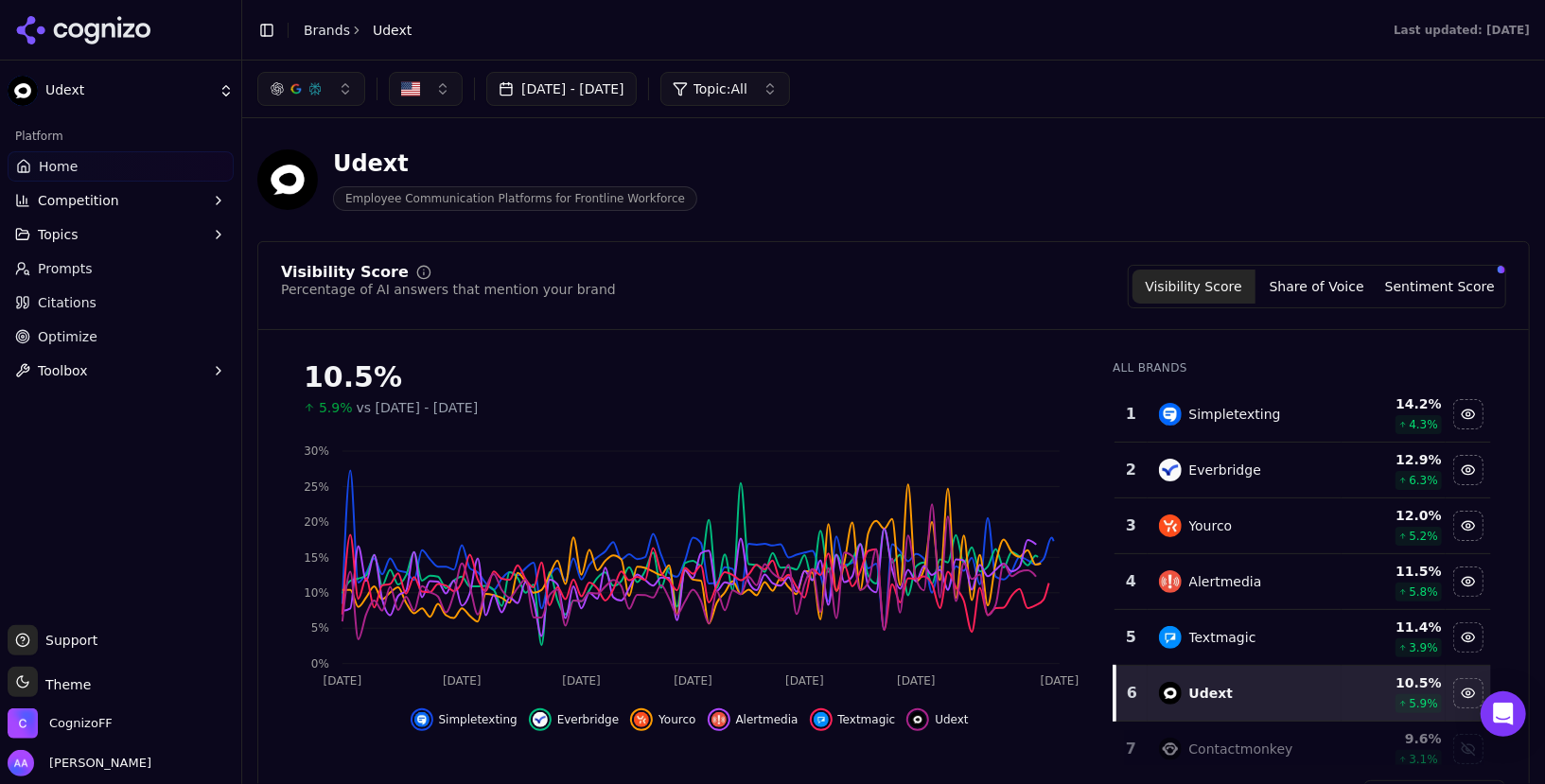
click at [1298, 399] on td "Simpletexting" at bounding box center [1245, 414] width 195 height 55
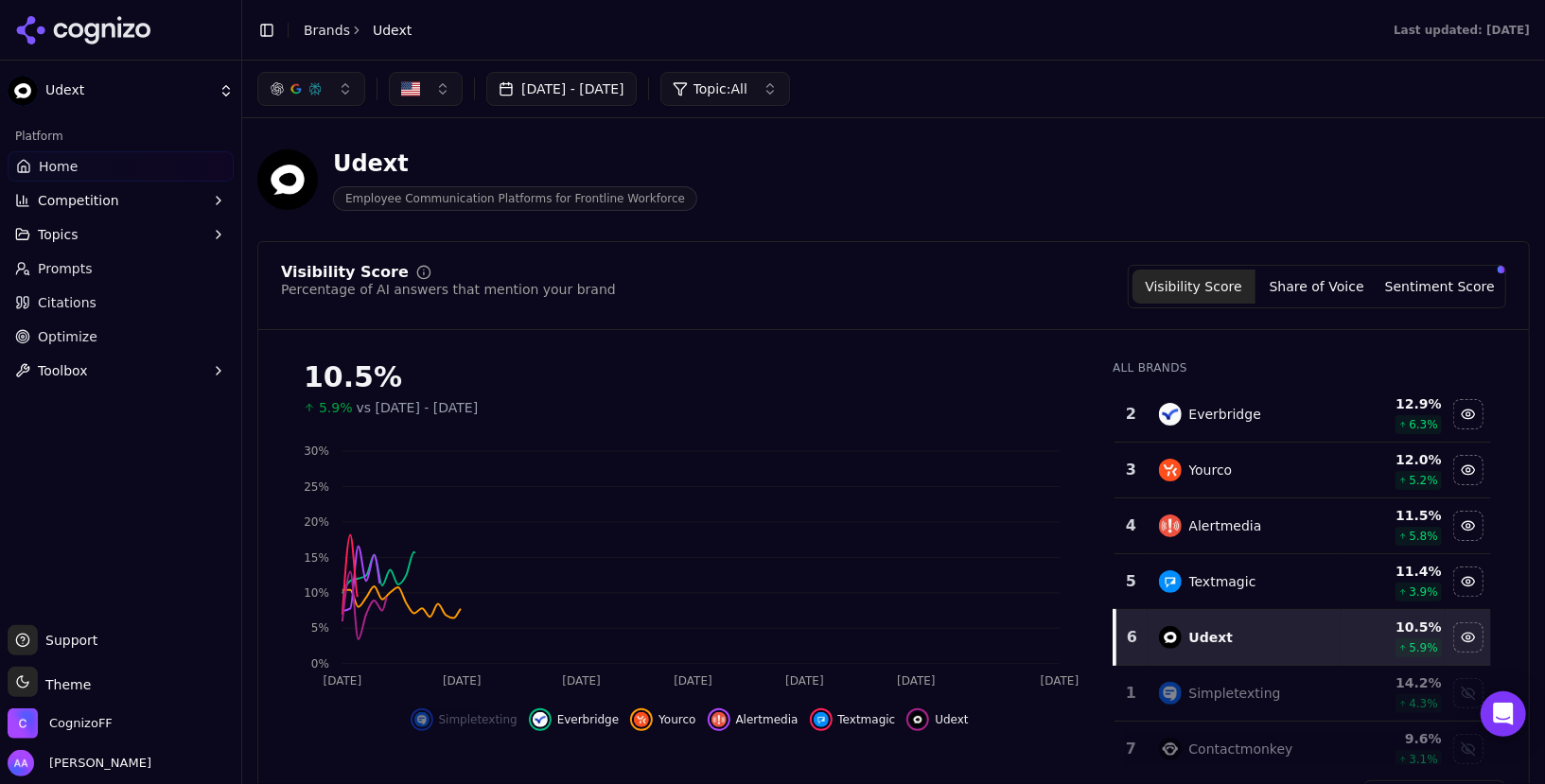
click at [1298, 399] on td "Everbridge" at bounding box center [1245, 414] width 195 height 55
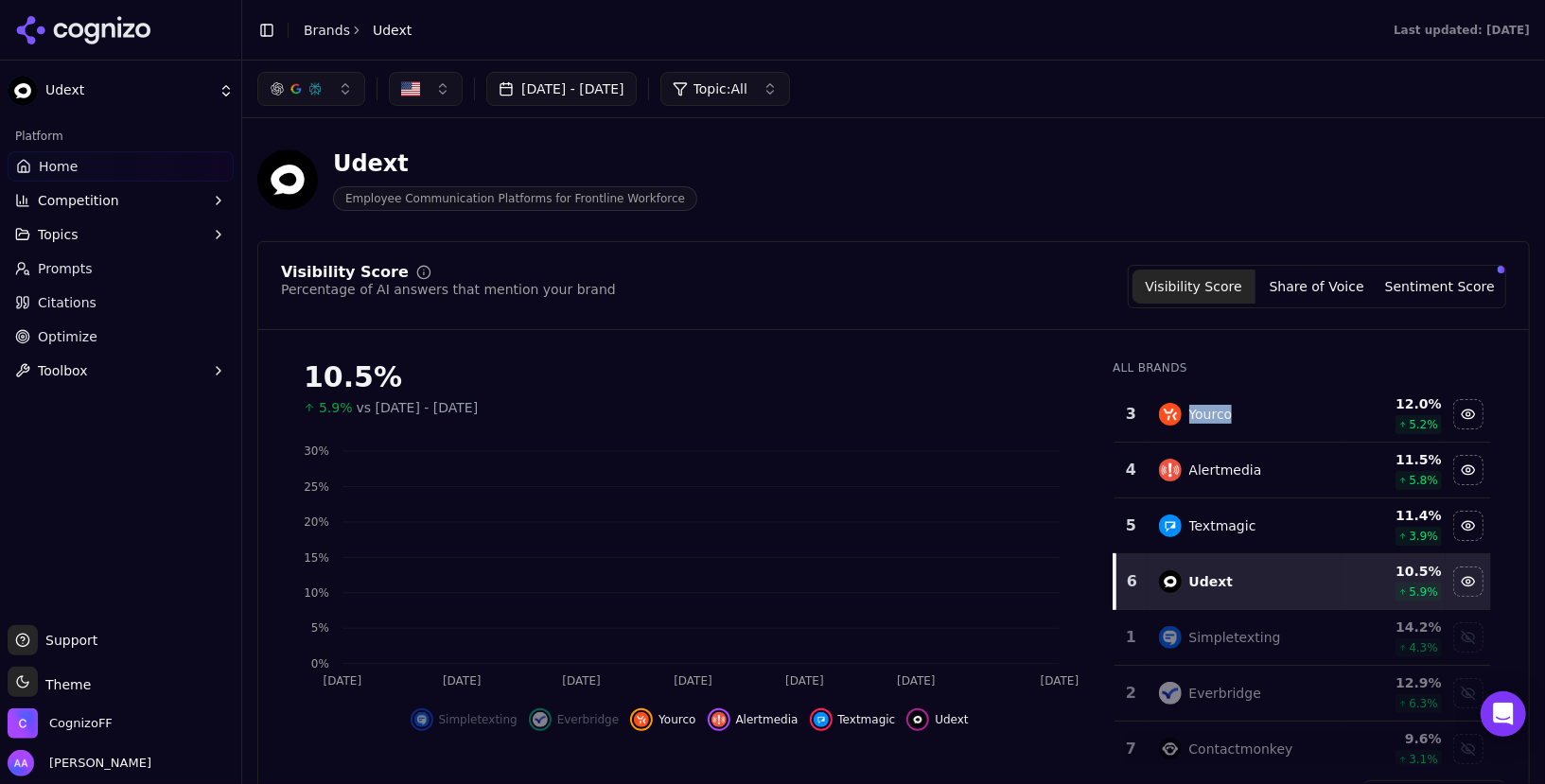
click at [1298, 399] on td "Yourco" at bounding box center [1245, 414] width 195 height 55
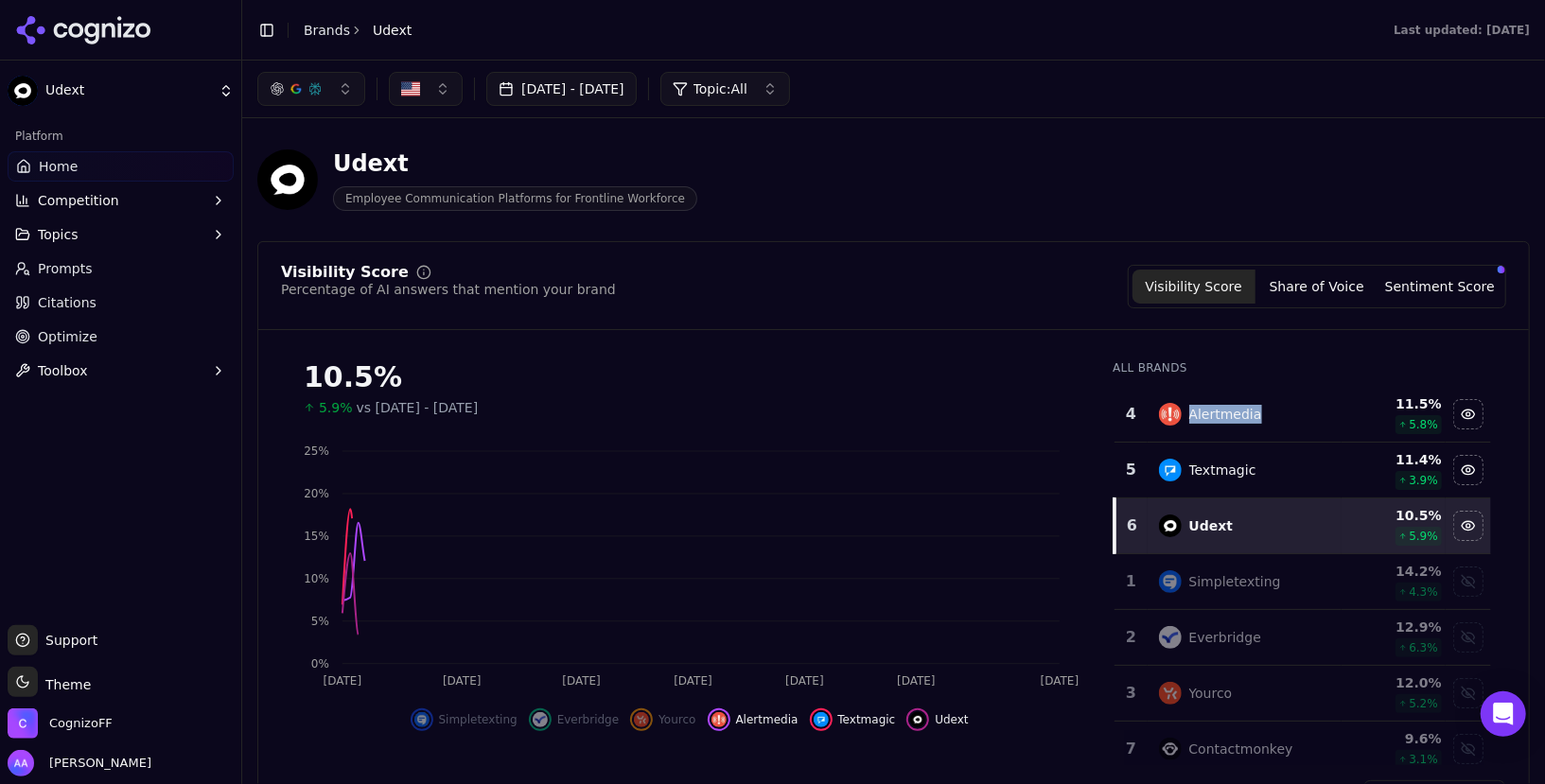
click at [1298, 399] on td "Alertmedia" at bounding box center [1245, 414] width 195 height 55
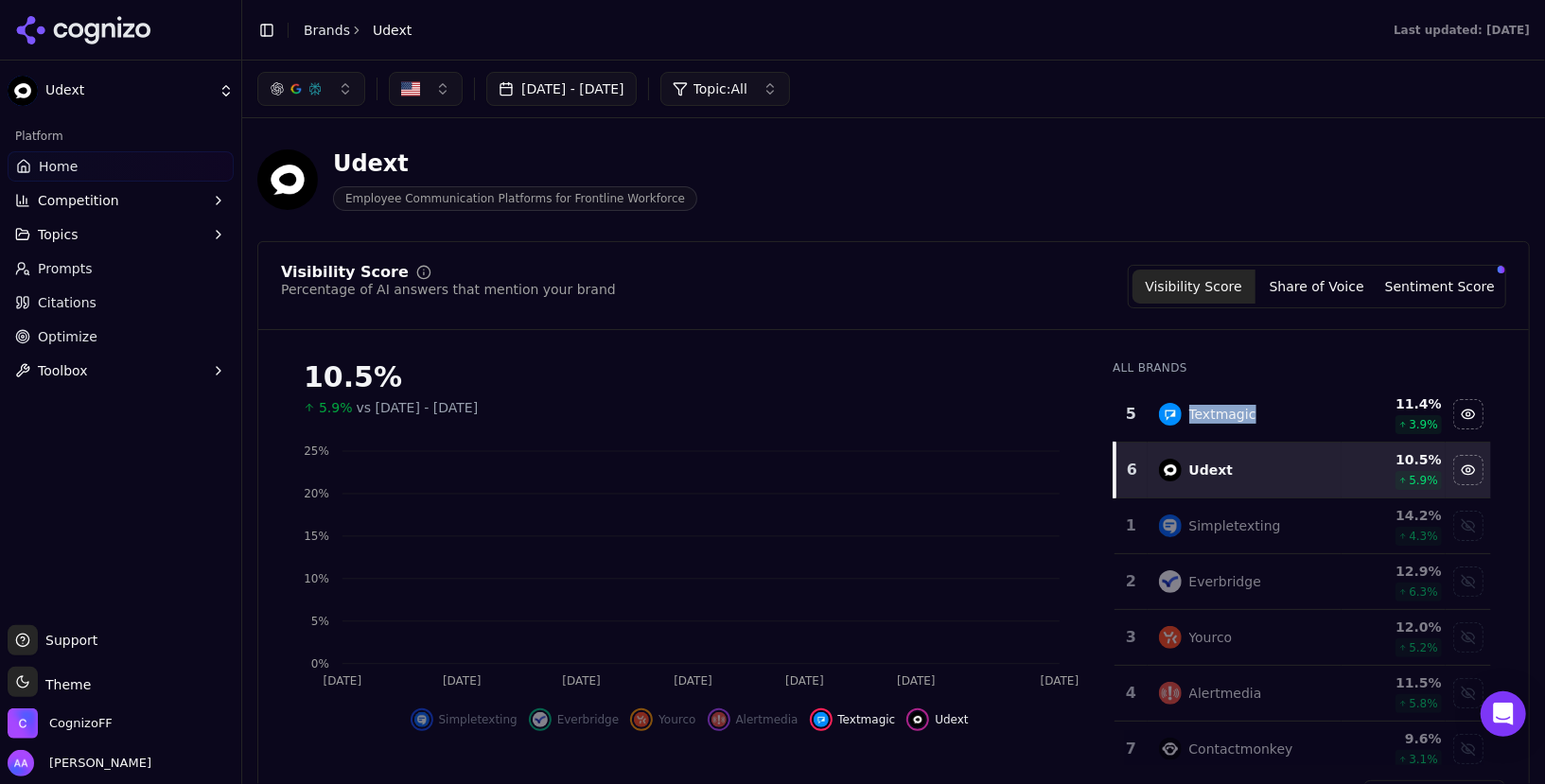
click at [1298, 399] on td "Textmagic" at bounding box center [1245, 414] width 195 height 55
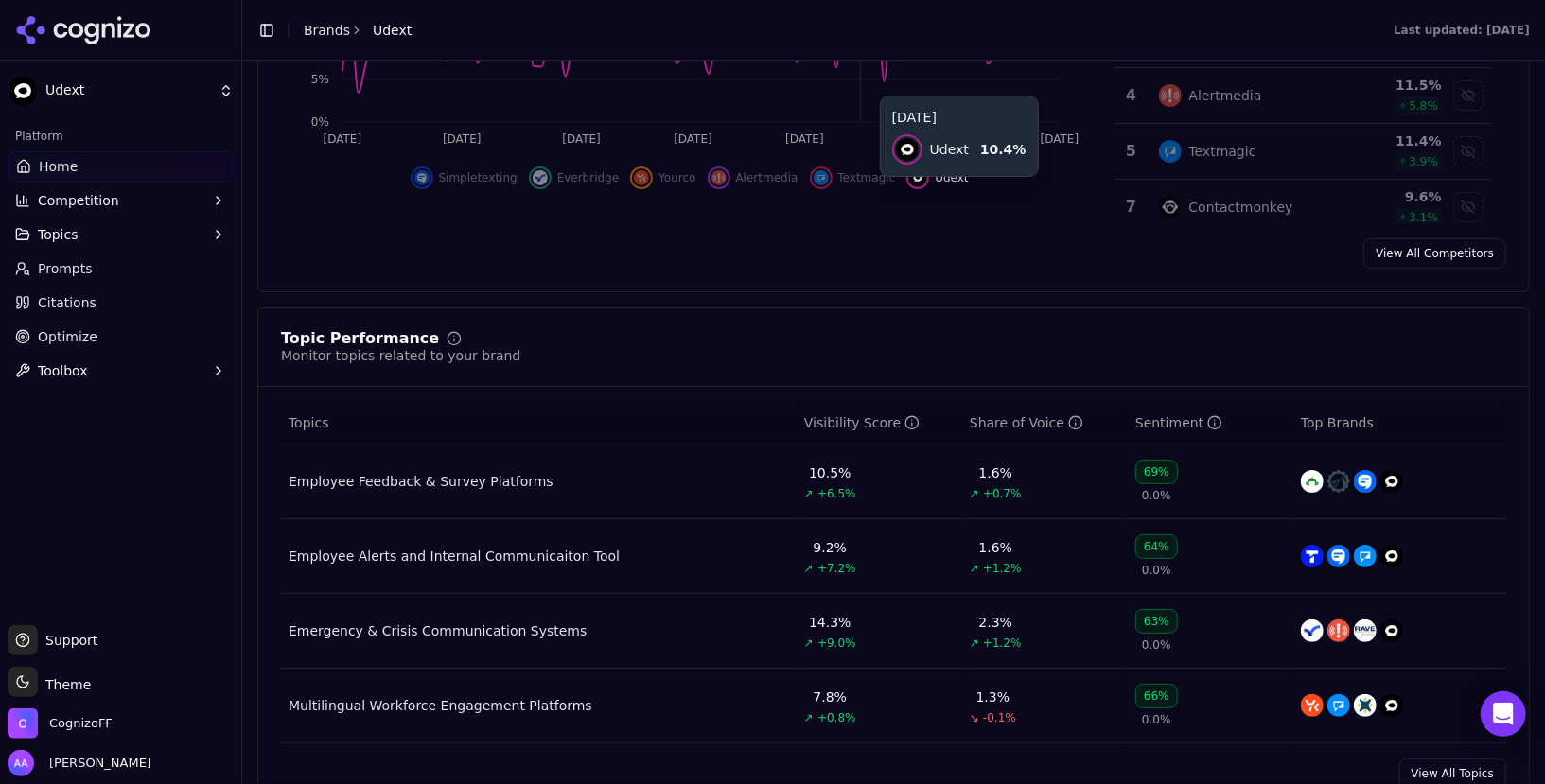
scroll to position [551, 0]
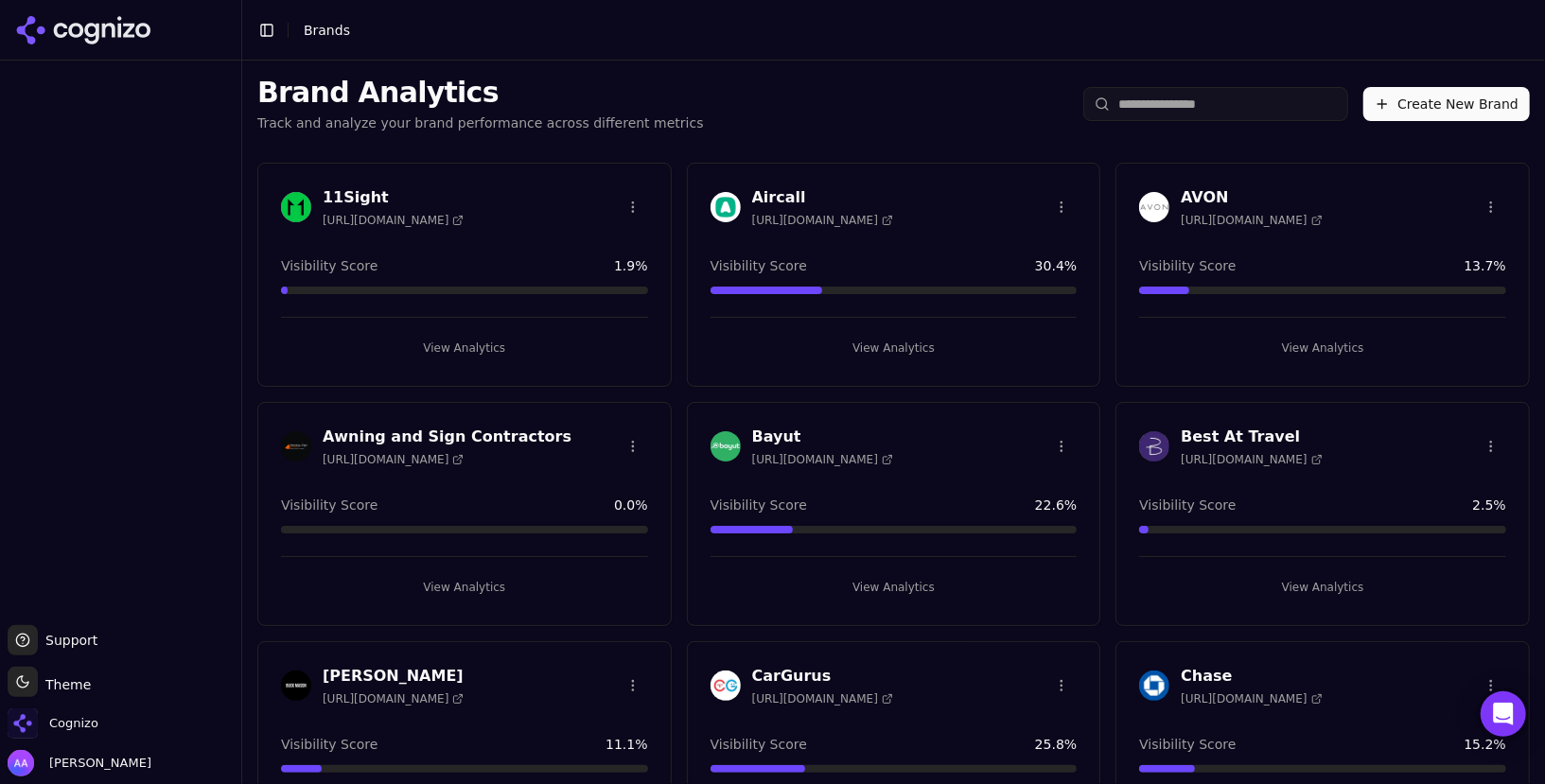
click at [1172, 104] on input "search" at bounding box center [1217, 104] width 265 height 34
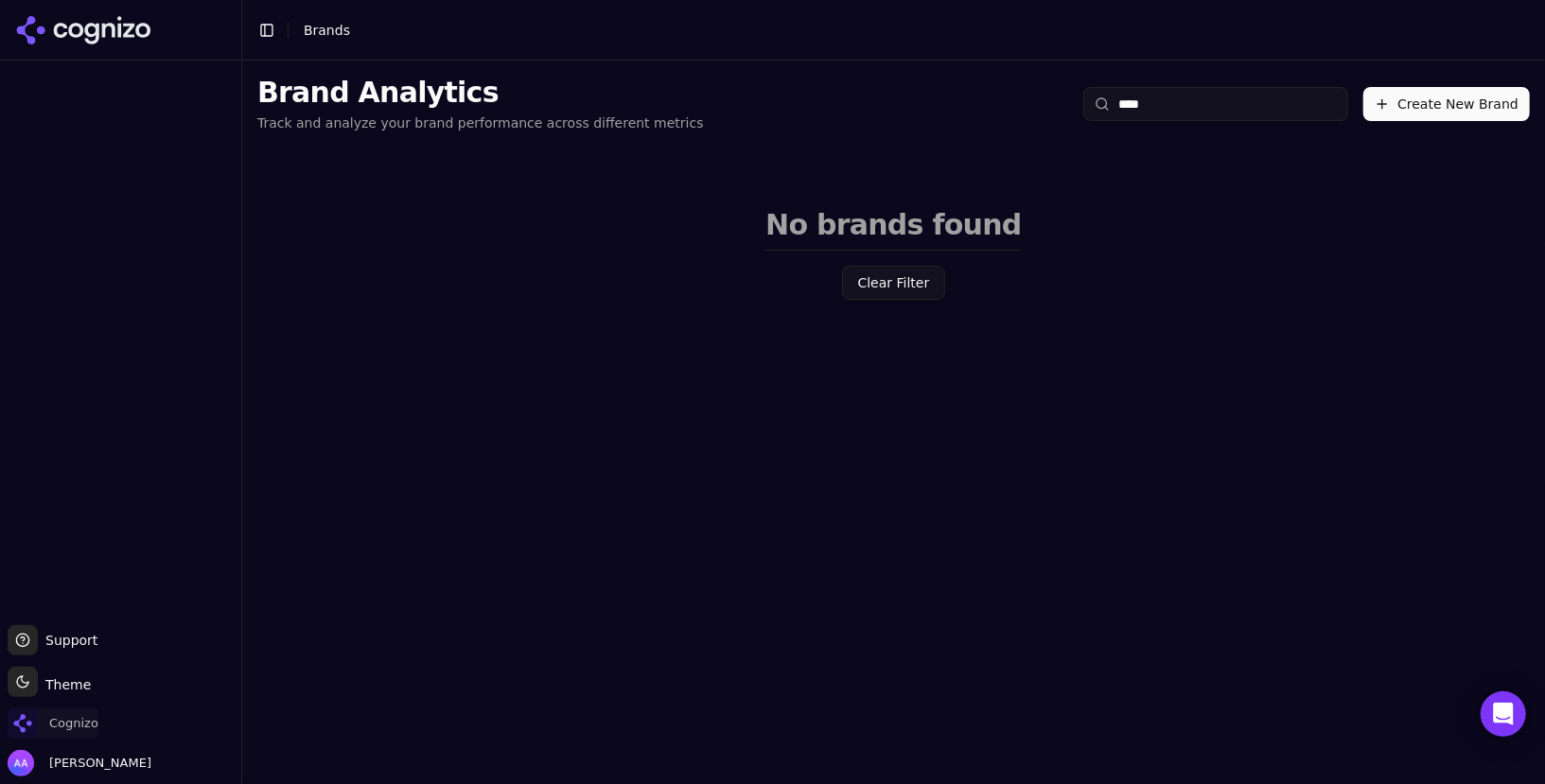
type input "***"
click at [50, 733] on span "Cognizo" at bounding box center [53, 724] width 91 height 31
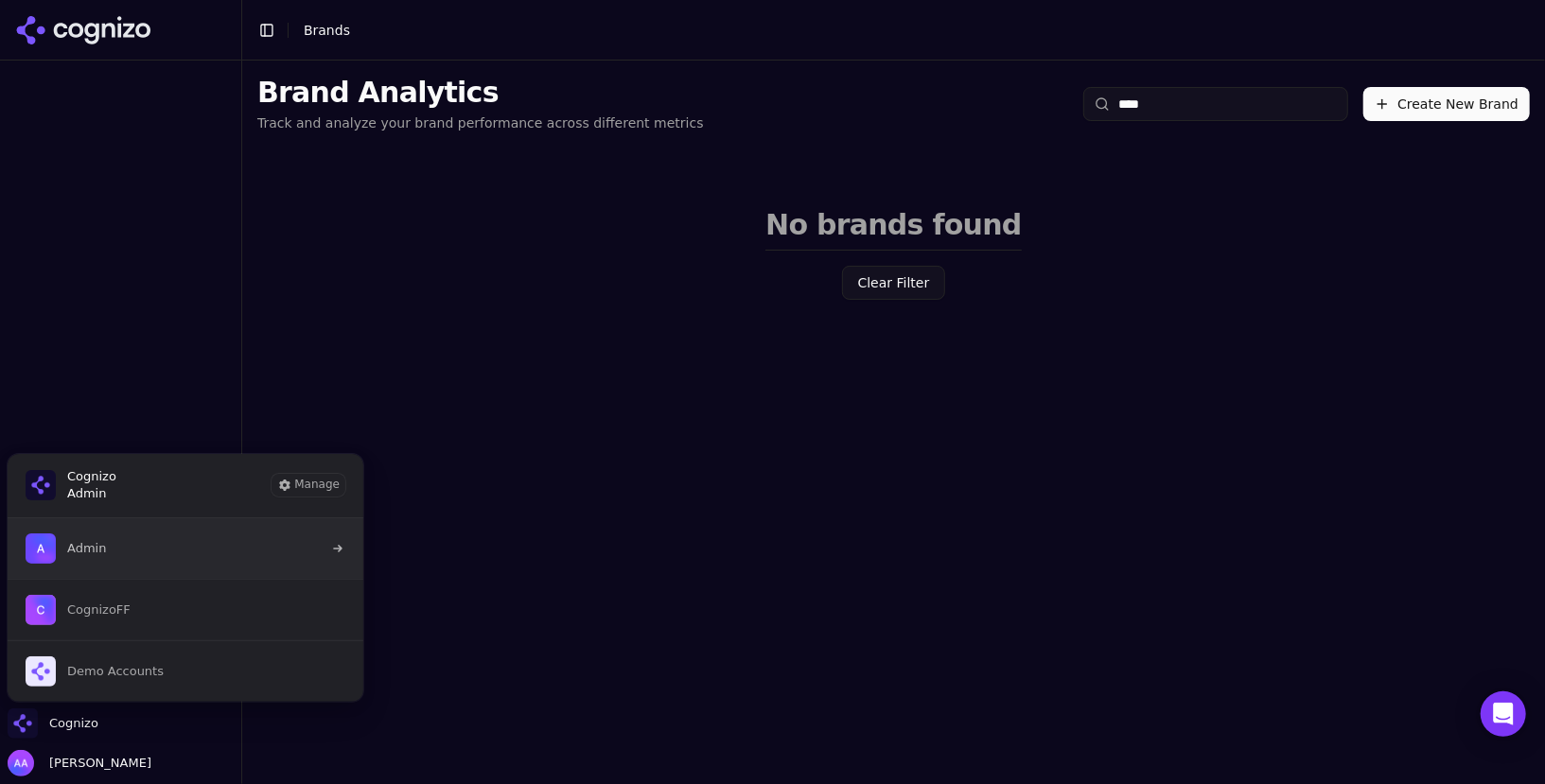
click at [148, 554] on button "Admin" at bounding box center [186, 548] width 358 height 60
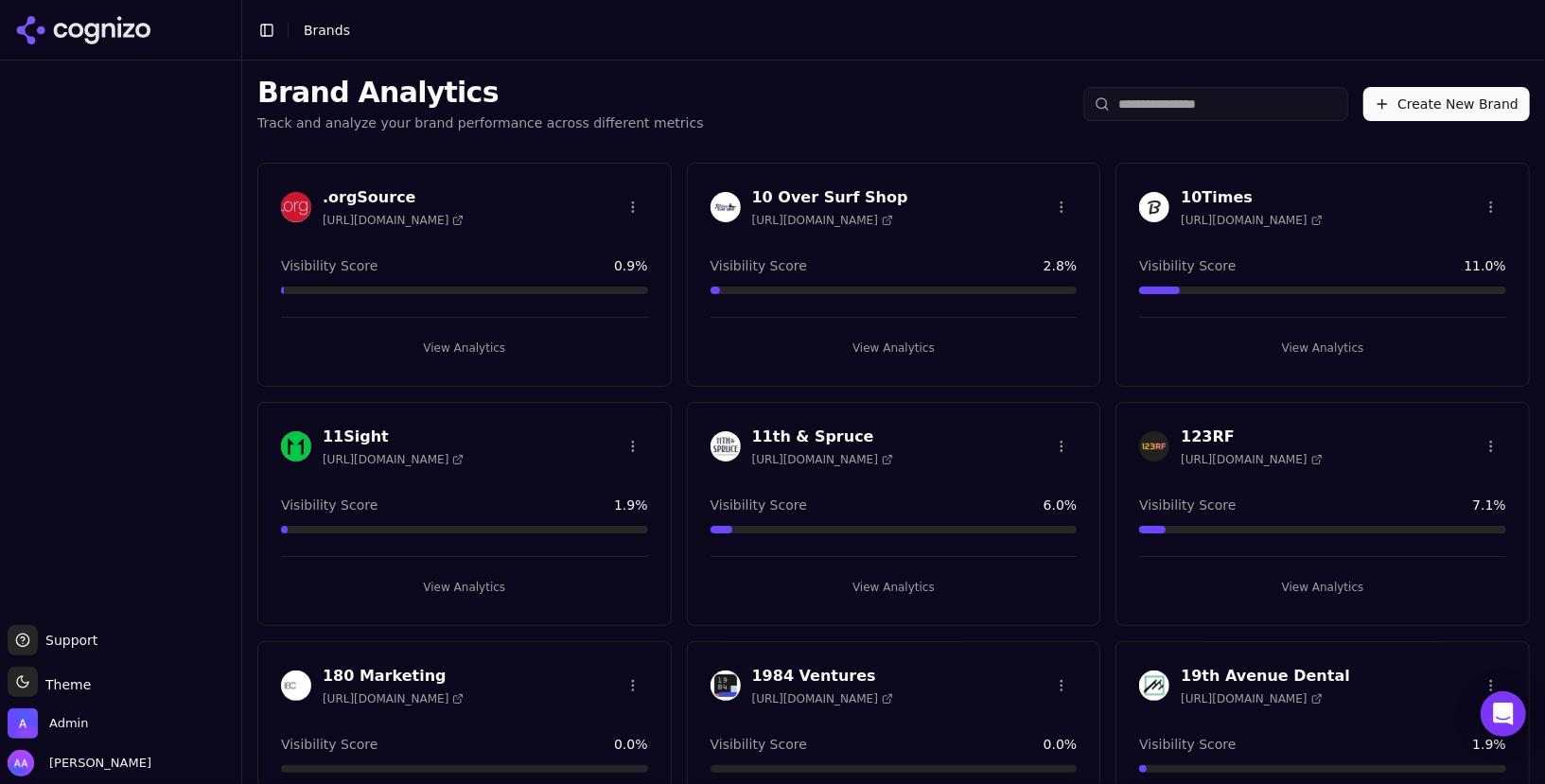
click at [1142, 95] on input "search" at bounding box center [1217, 104] width 265 height 34
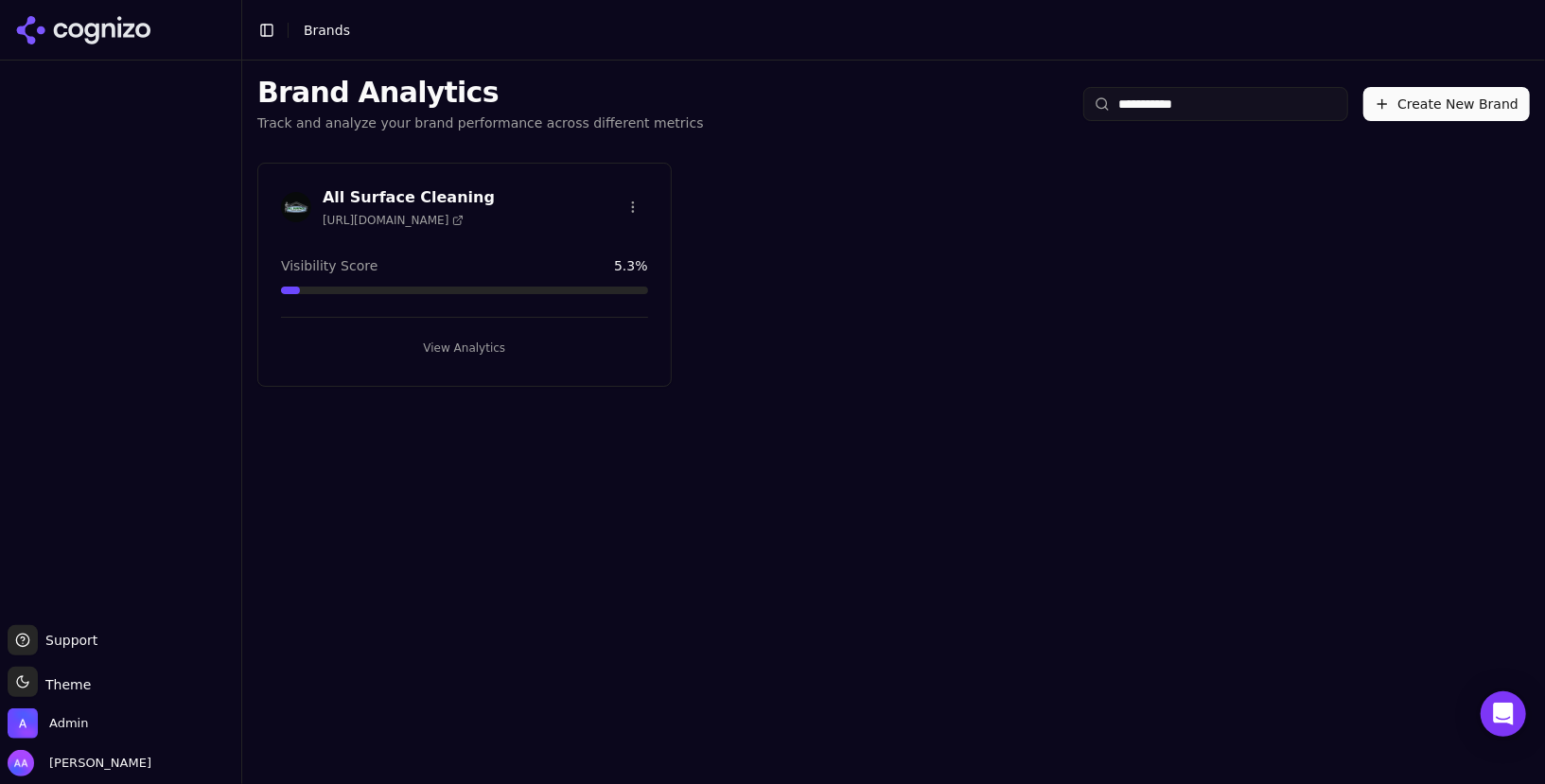
type input "**********"
click at [292, 206] on img at bounding box center [296, 207] width 31 height 31
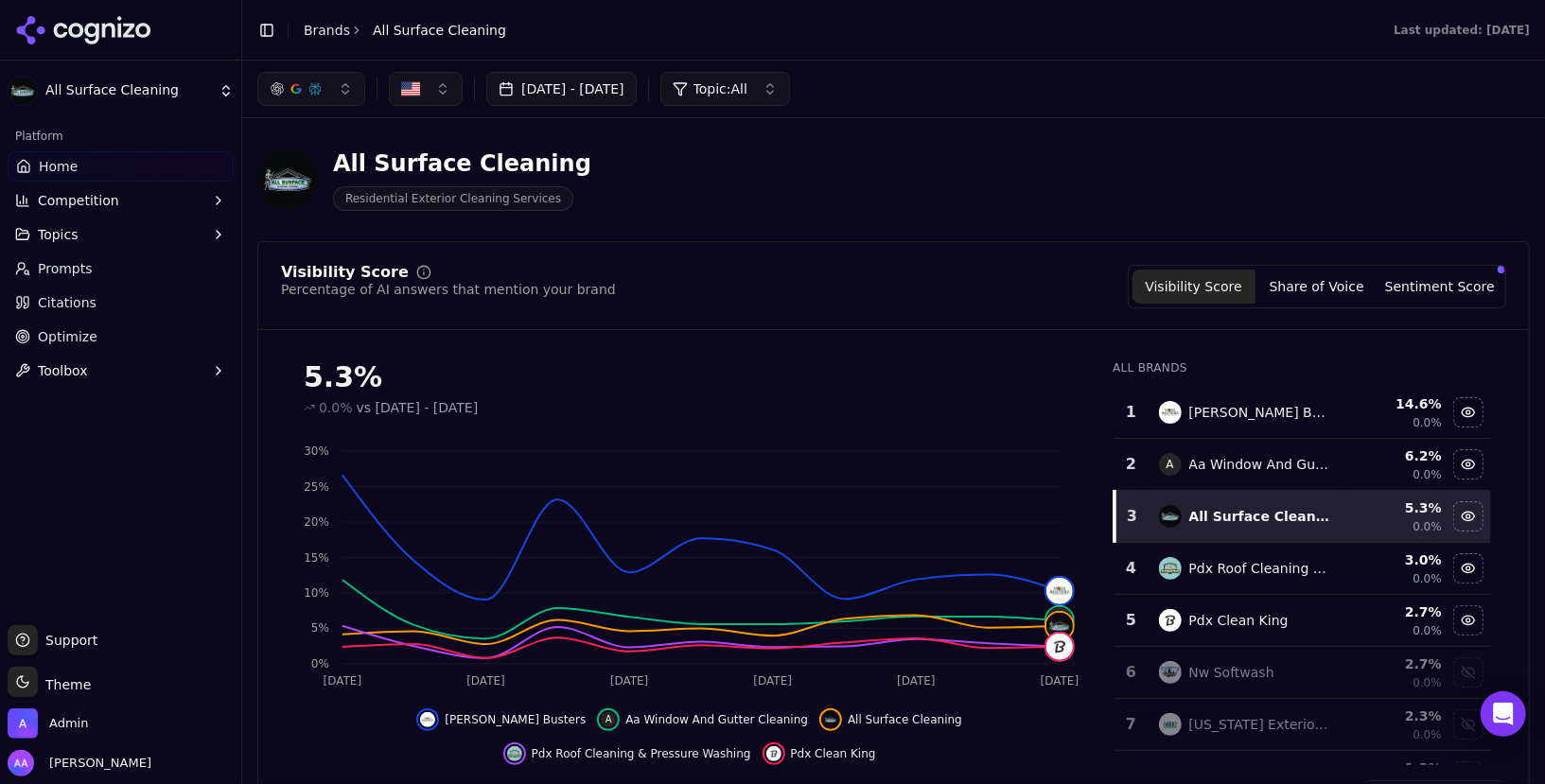
click at [115, 334] on link "Optimize" at bounding box center [121, 336] width 227 height 31
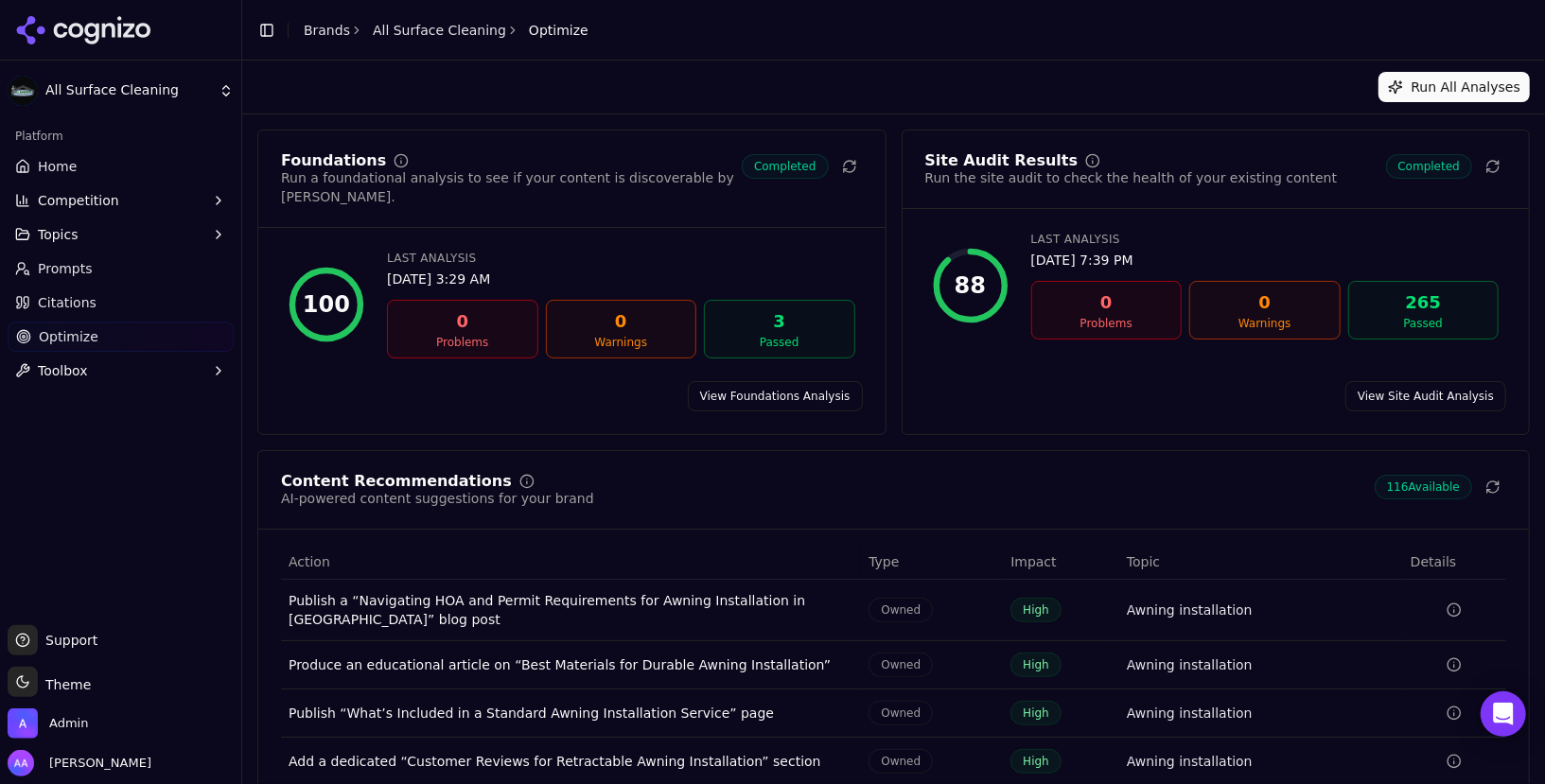
click at [89, 223] on button "Topics" at bounding box center [121, 234] width 227 height 31
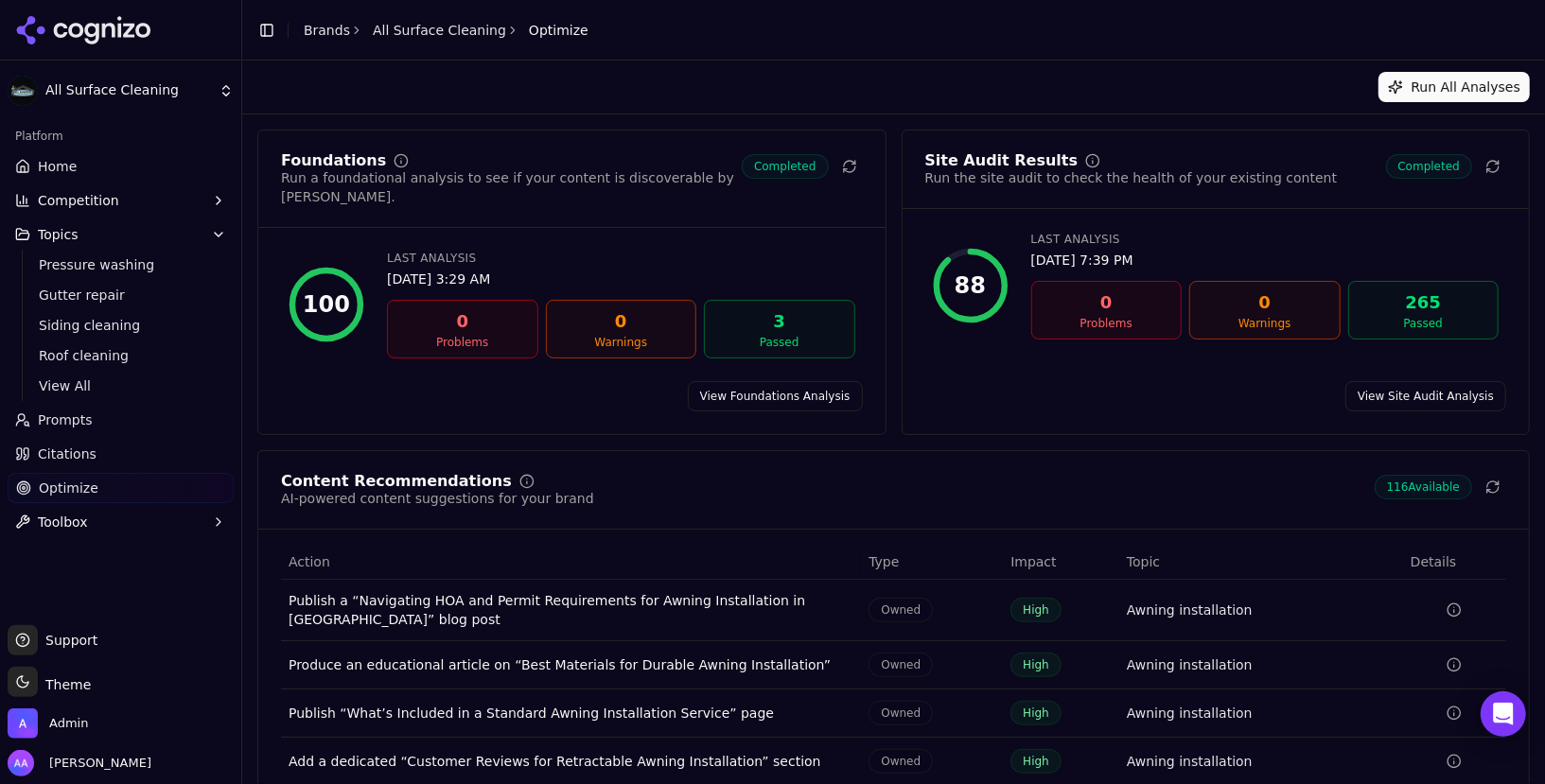
click at [130, 375] on link "View All" at bounding box center [122, 386] width 180 height 27
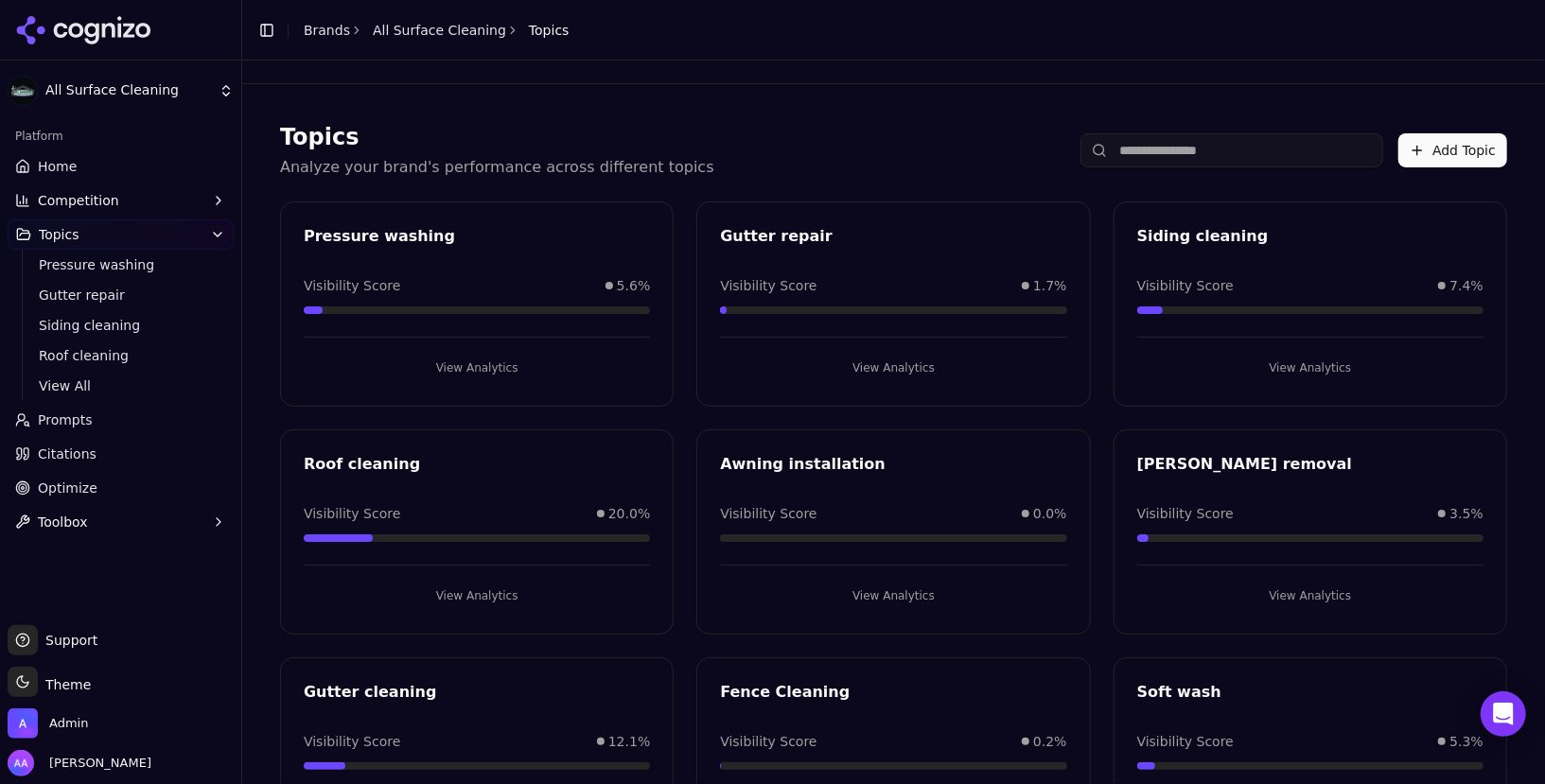
click at [1060, 225] on div "Gutter repair" at bounding box center [893, 236] width 346 height 23
click at [1047, 242] on div "Gutter repair" at bounding box center [893, 236] width 346 height 23
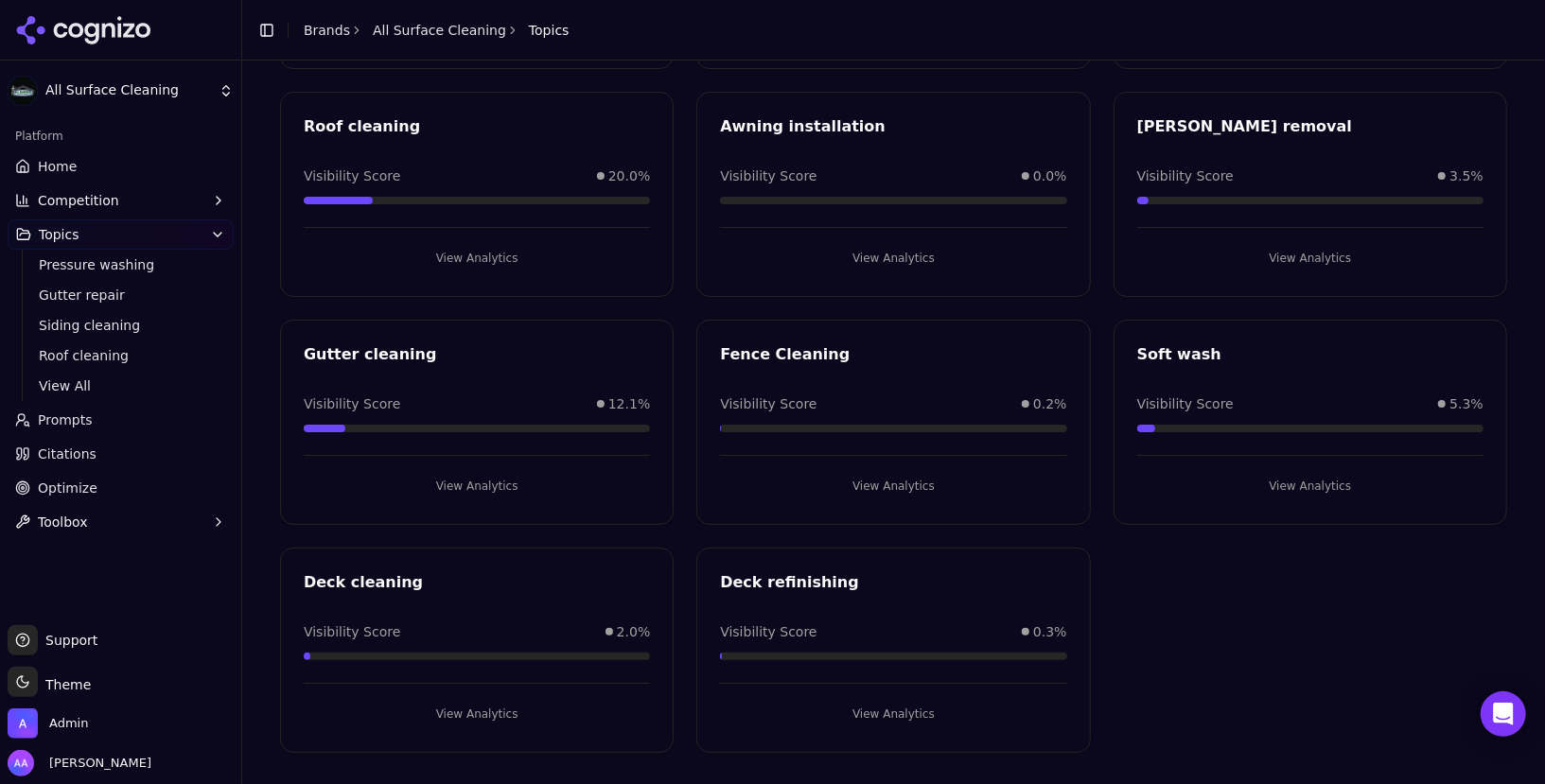
click at [77, 420] on span "Prompts" at bounding box center [64, 419] width 54 height 19
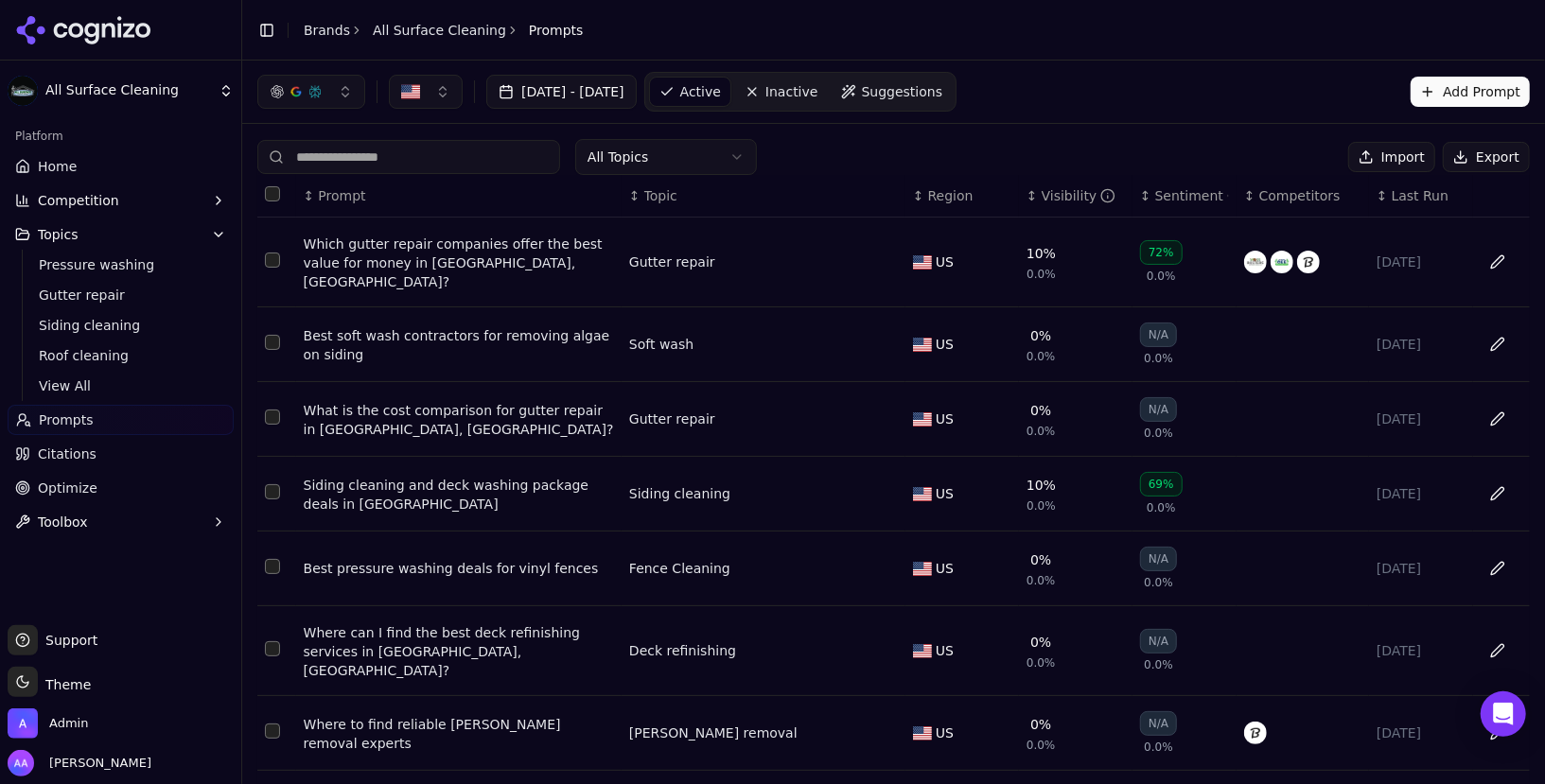
click at [669, 147] on html "All Surface Cleaning Platform Home Competition Topics Pressure washing Gutter r…" at bounding box center [772, 392] width 1545 height 784
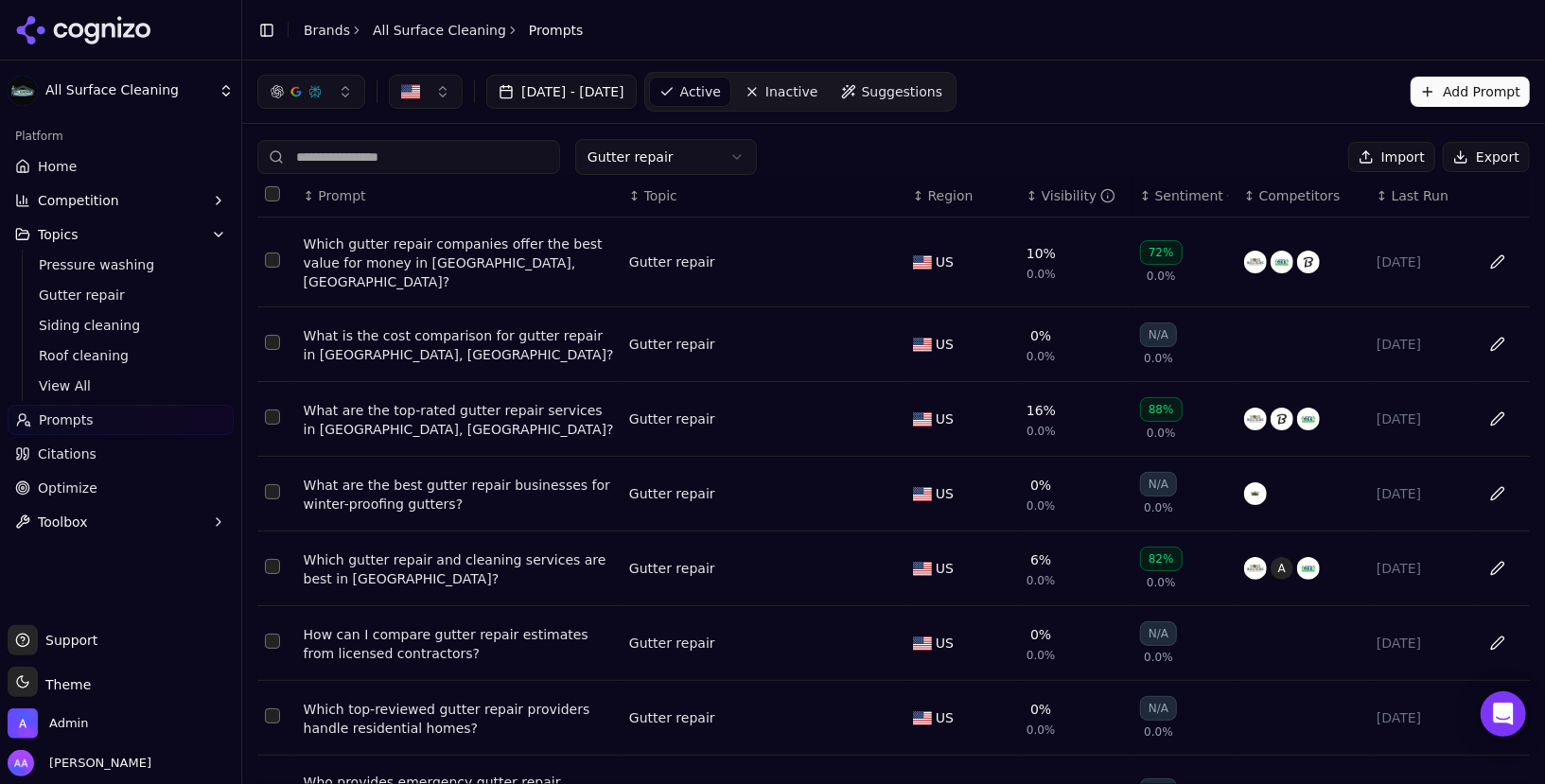
click at [682, 136] on div "Gutter repair Import Export ↕ Prompt ↕ Topic ↕ Region ↕ Visibility ↕ Sentiment …" at bounding box center [894, 589] width 1304 height 931
click at [680, 168] on html "All Surface Cleaning Platform Home Competition Topics Pressure washing Gutter r…" at bounding box center [772, 392] width 1545 height 784
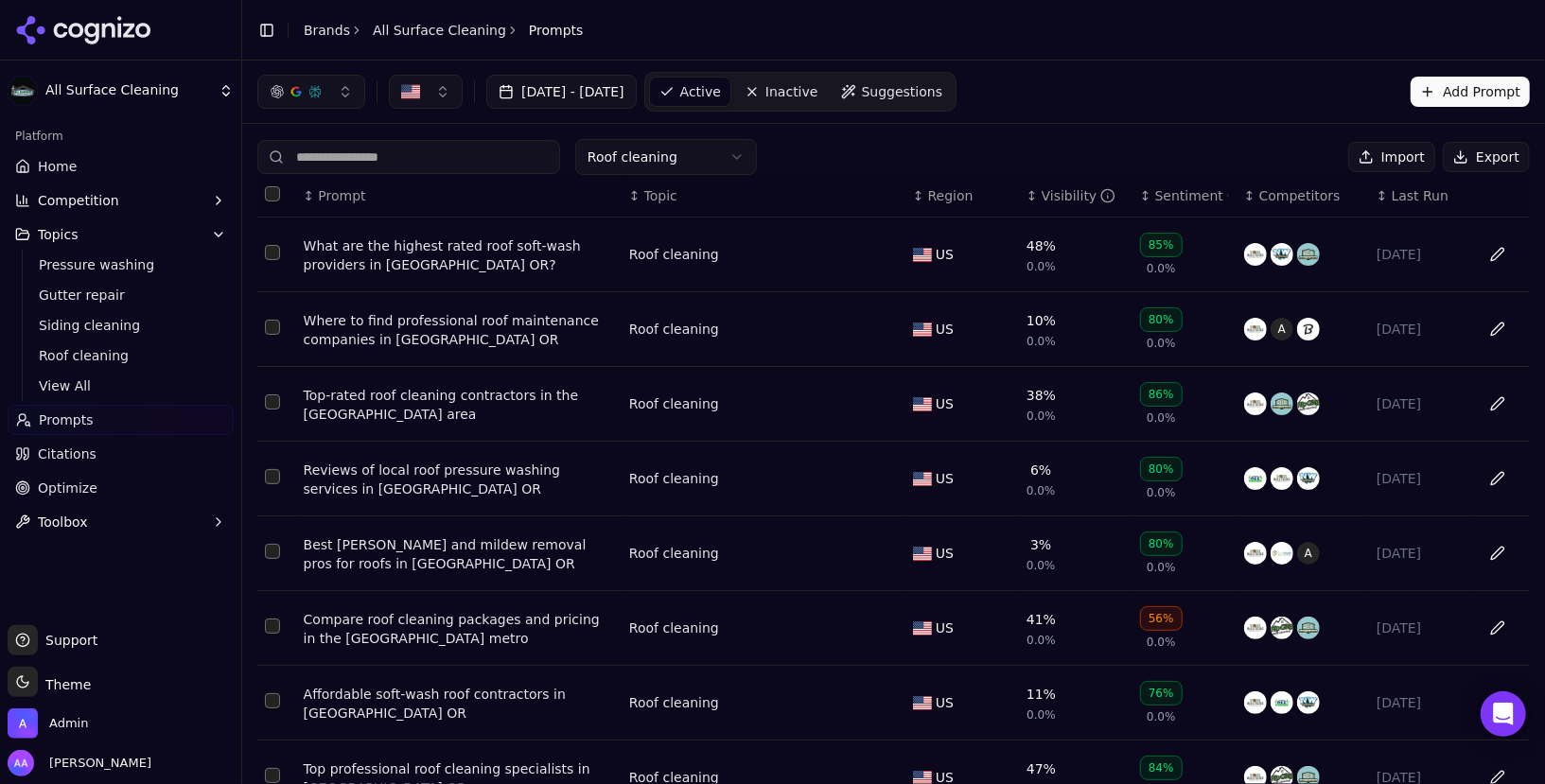
click at [663, 139] on html "All Surface Cleaning Platform Home Competition Topics Pressure washing Gutter r…" at bounding box center [772, 392] width 1545 height 784
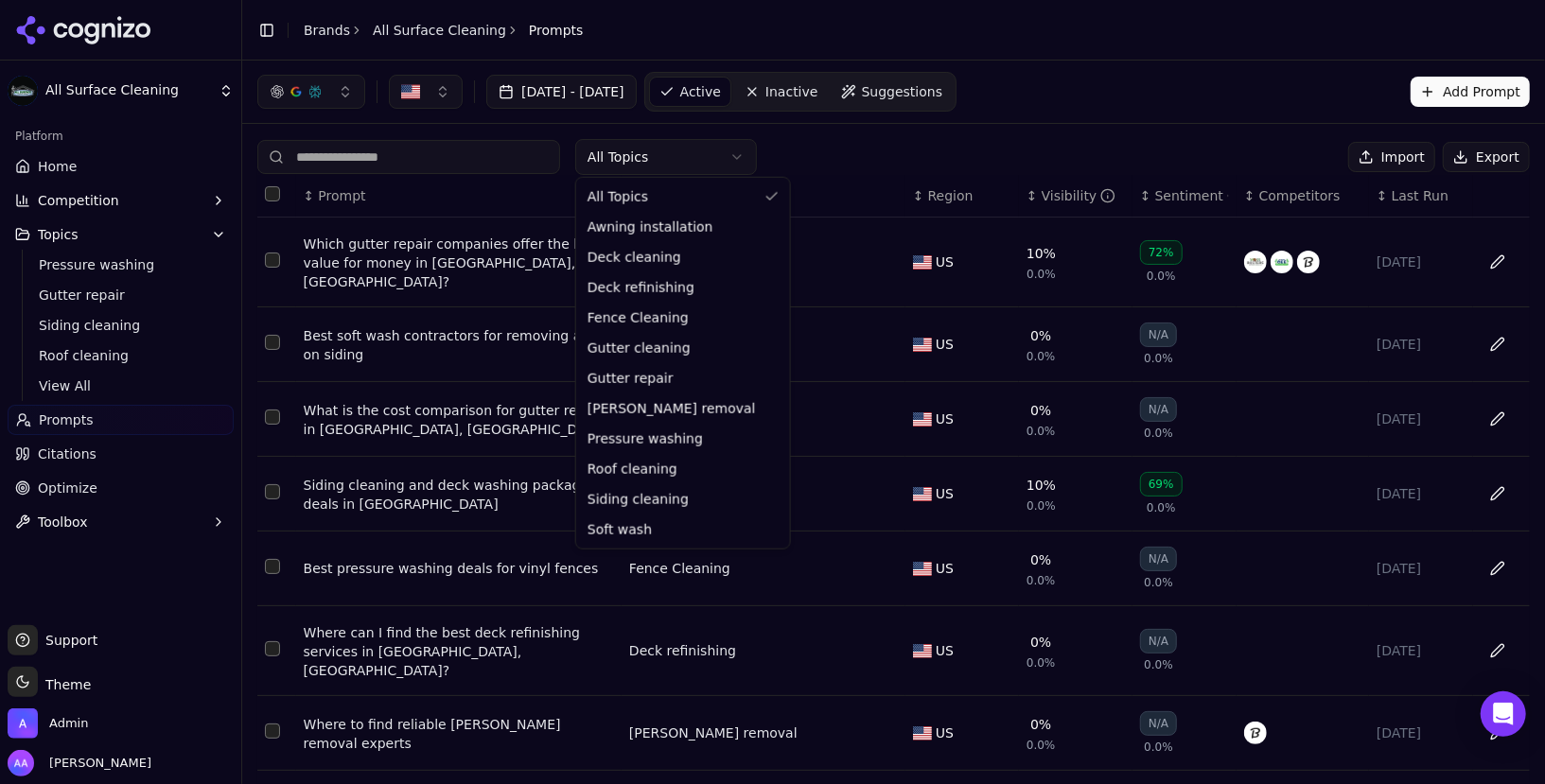
click at [693, 166] on html "All Surface Cleaning Platform Home Competition Topics Pressure washing Gutter r…" at bounding box center [772, 392] width 1545 height 784
click at [697, 157] on html "All Surface Cleaning Platform Home Competition Topics Pressure washing Gutter r…" at bounding box center [772, 392] width 1545 height 784
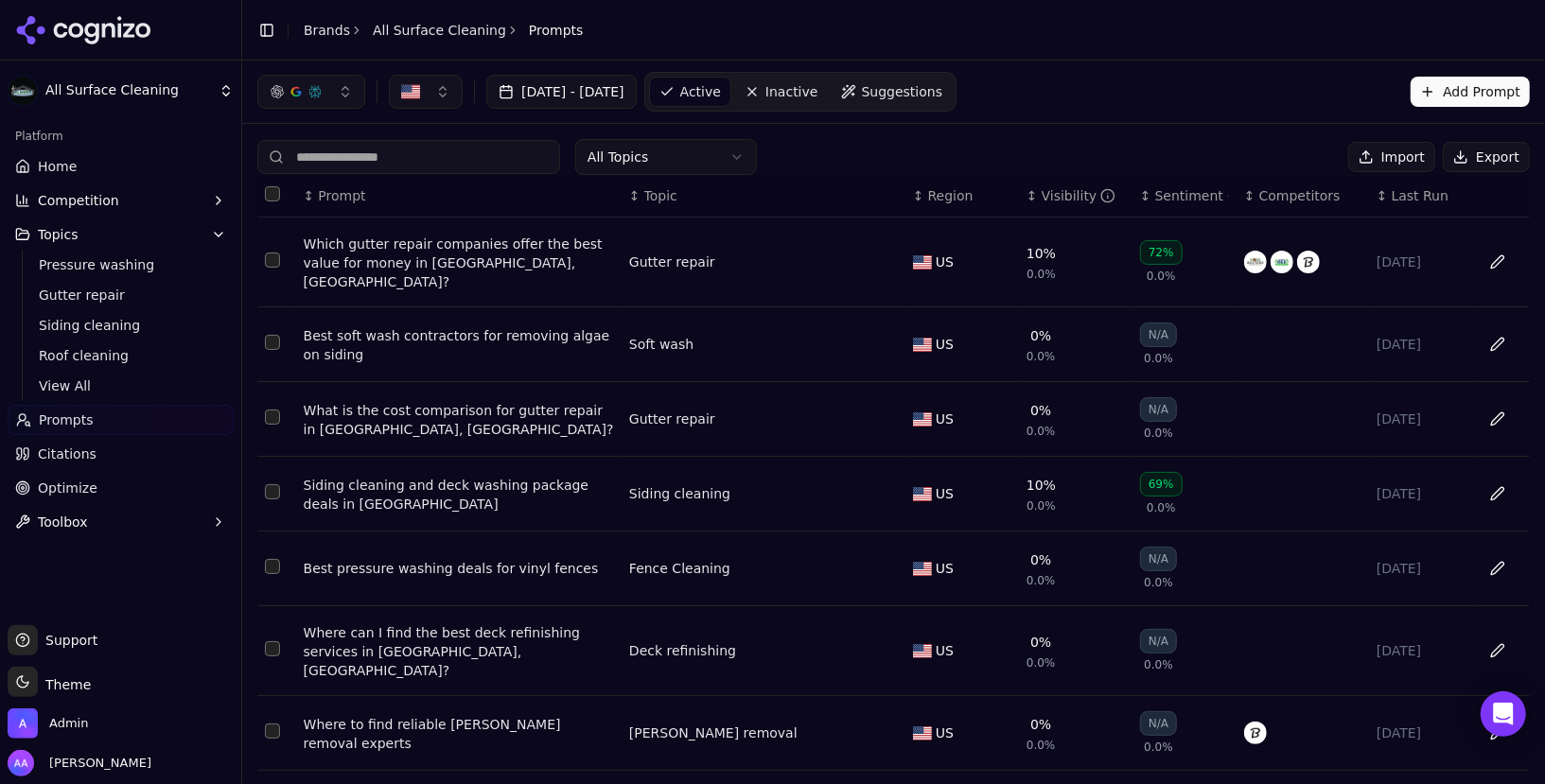
click at [50, 171] on span "Home" at bounding box center [56, 166] width 39 height 19
